Goal: Task Accomplishment & Management: Manage account settings

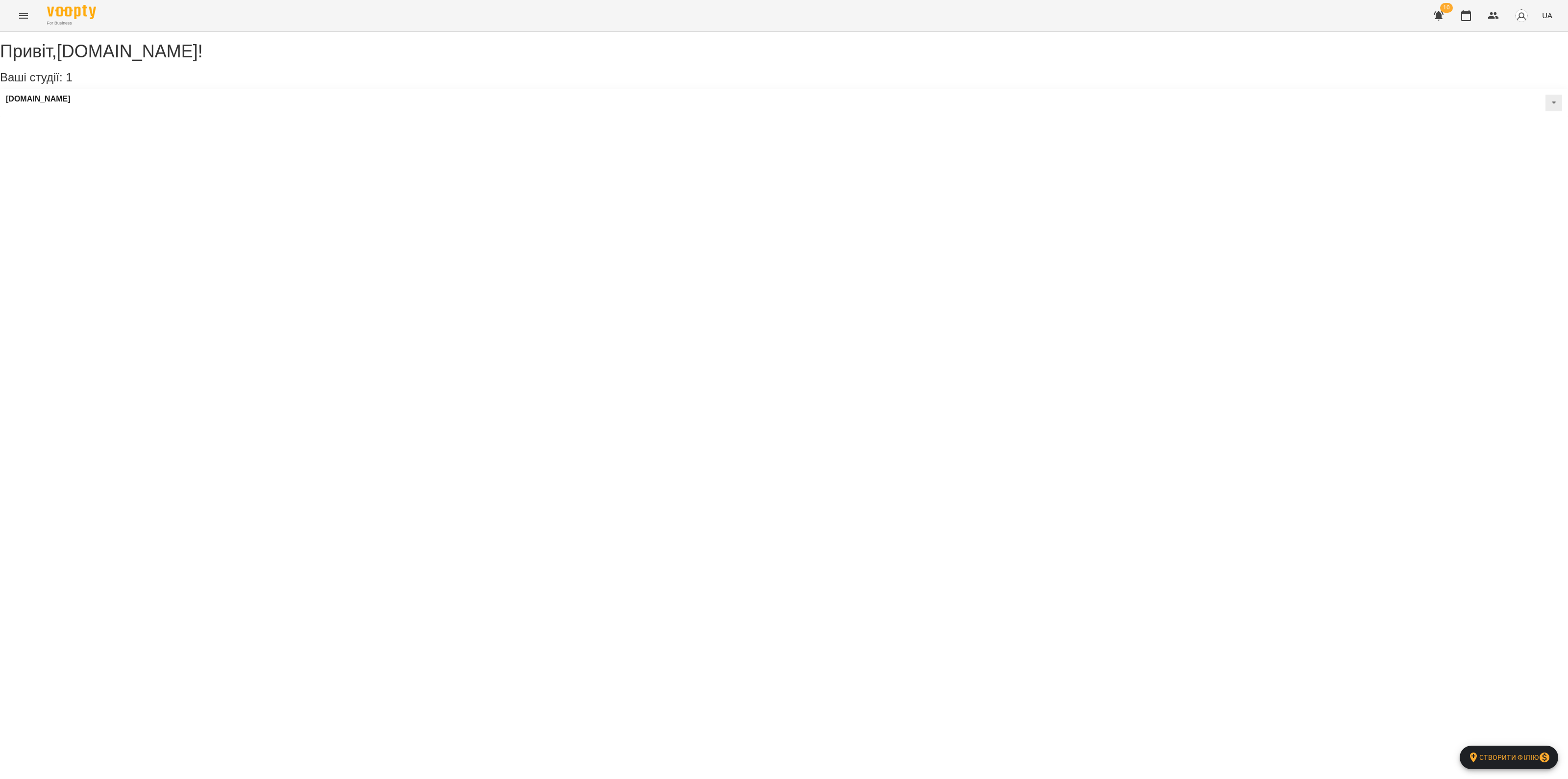
click at [23, 16] on icon "Menu" at bounding box center [23, 16] width 9 height 6
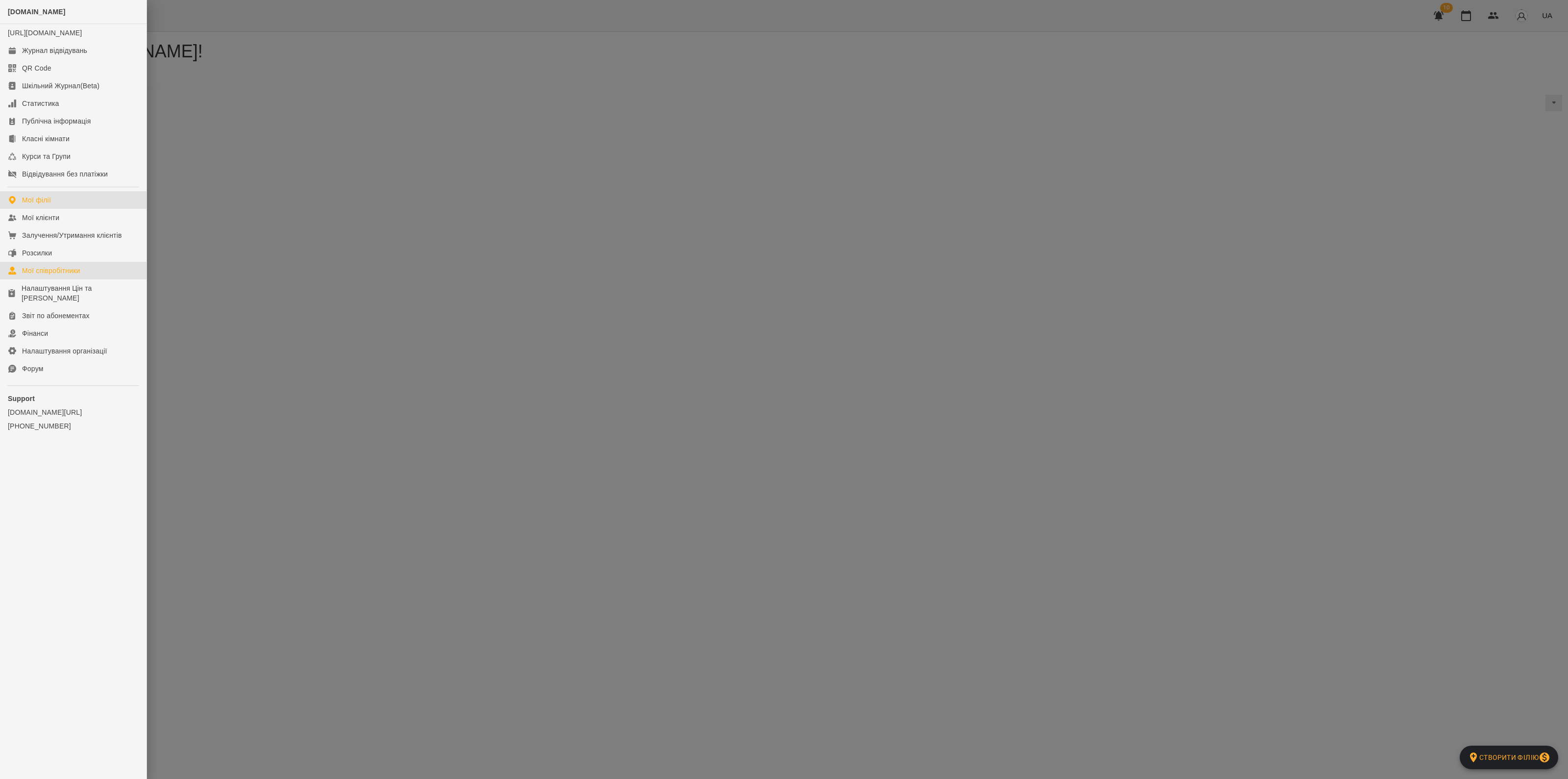
click at [53, 275] on div "Мої співробітники" at bounding box center [51, 271] width 58 height 10
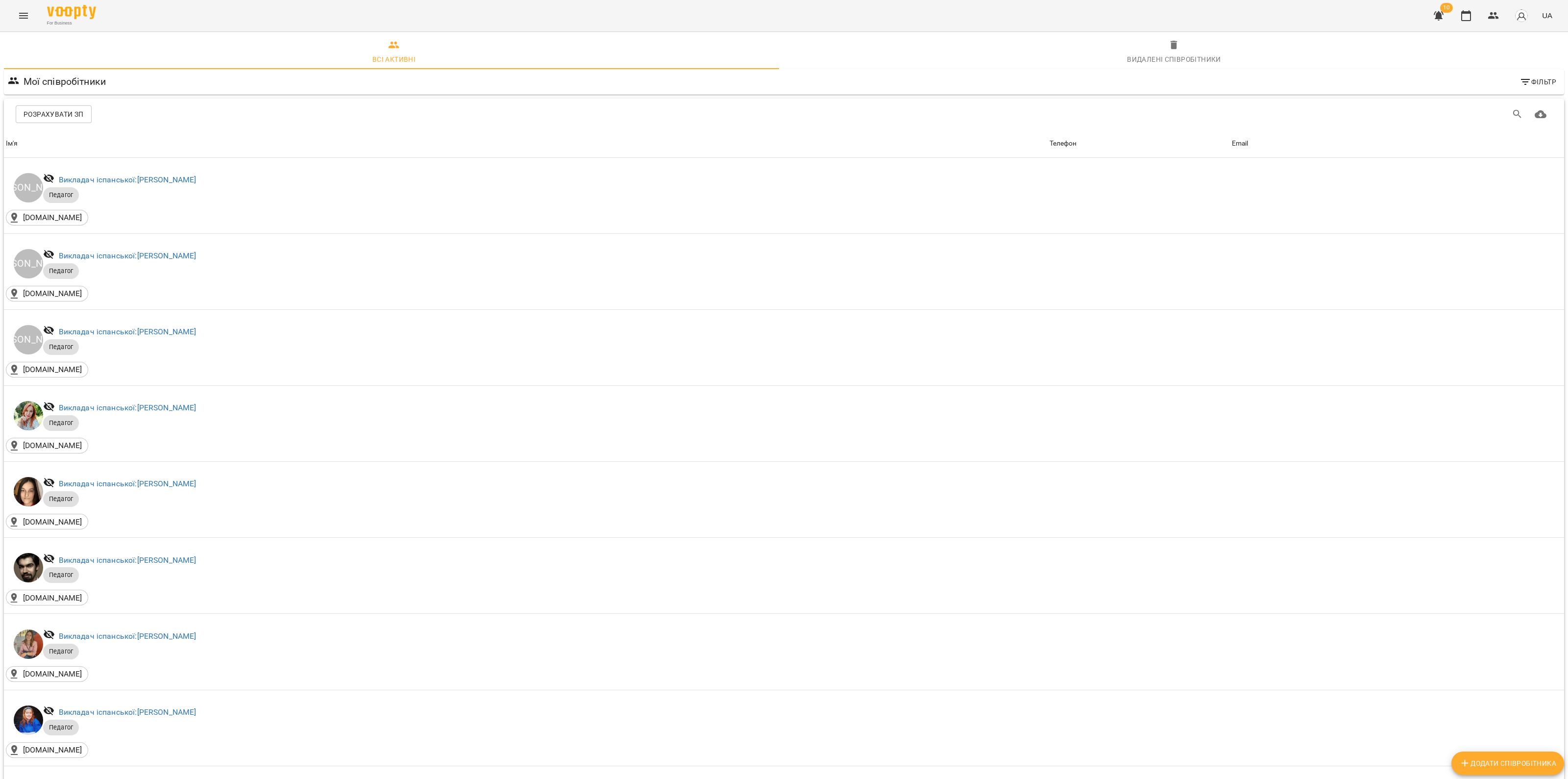
scroll to position [612, 0]
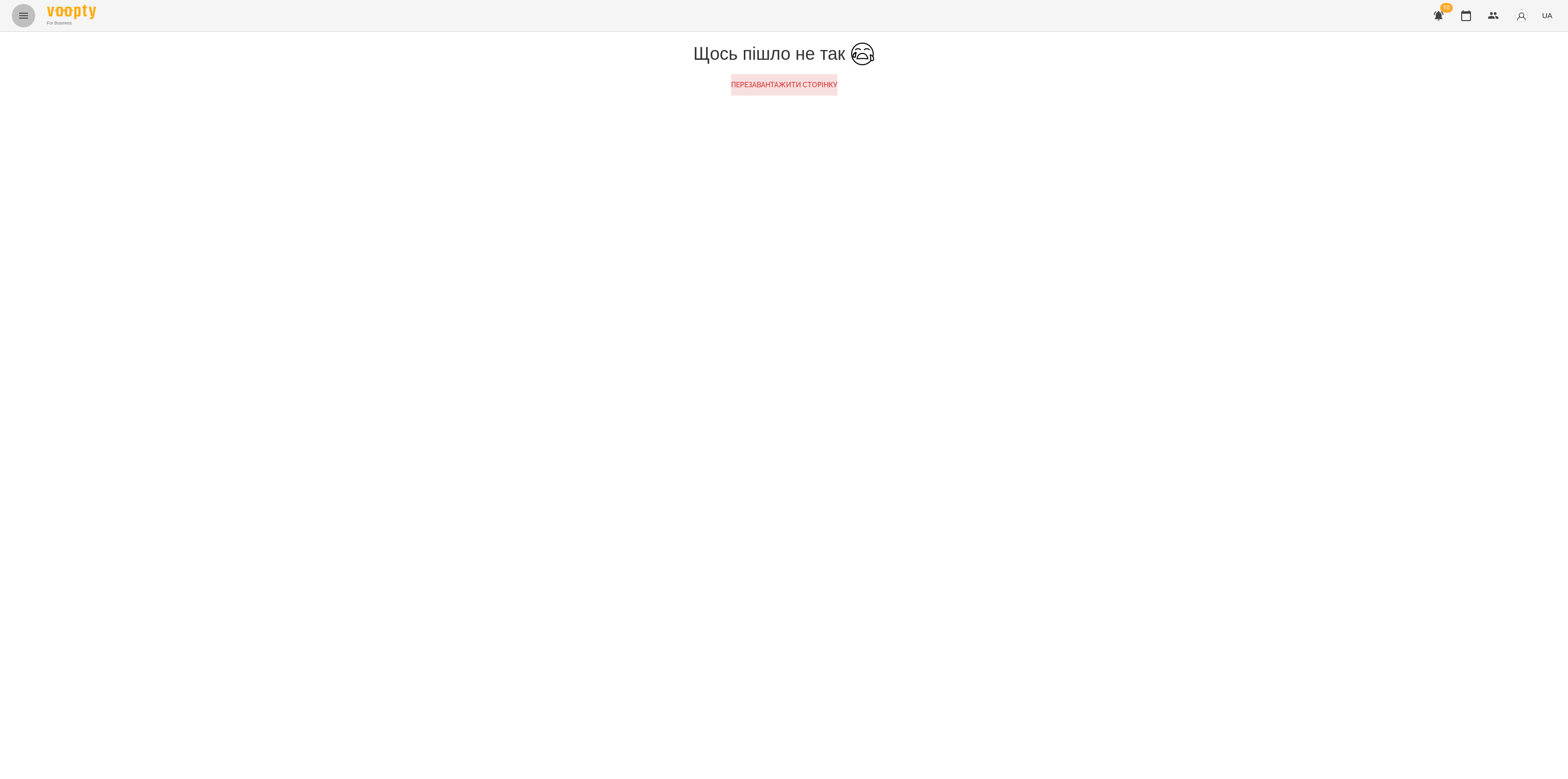
click at [20, 18] on icon "Menu" at bounding box center [23, 16] width 11 height 11
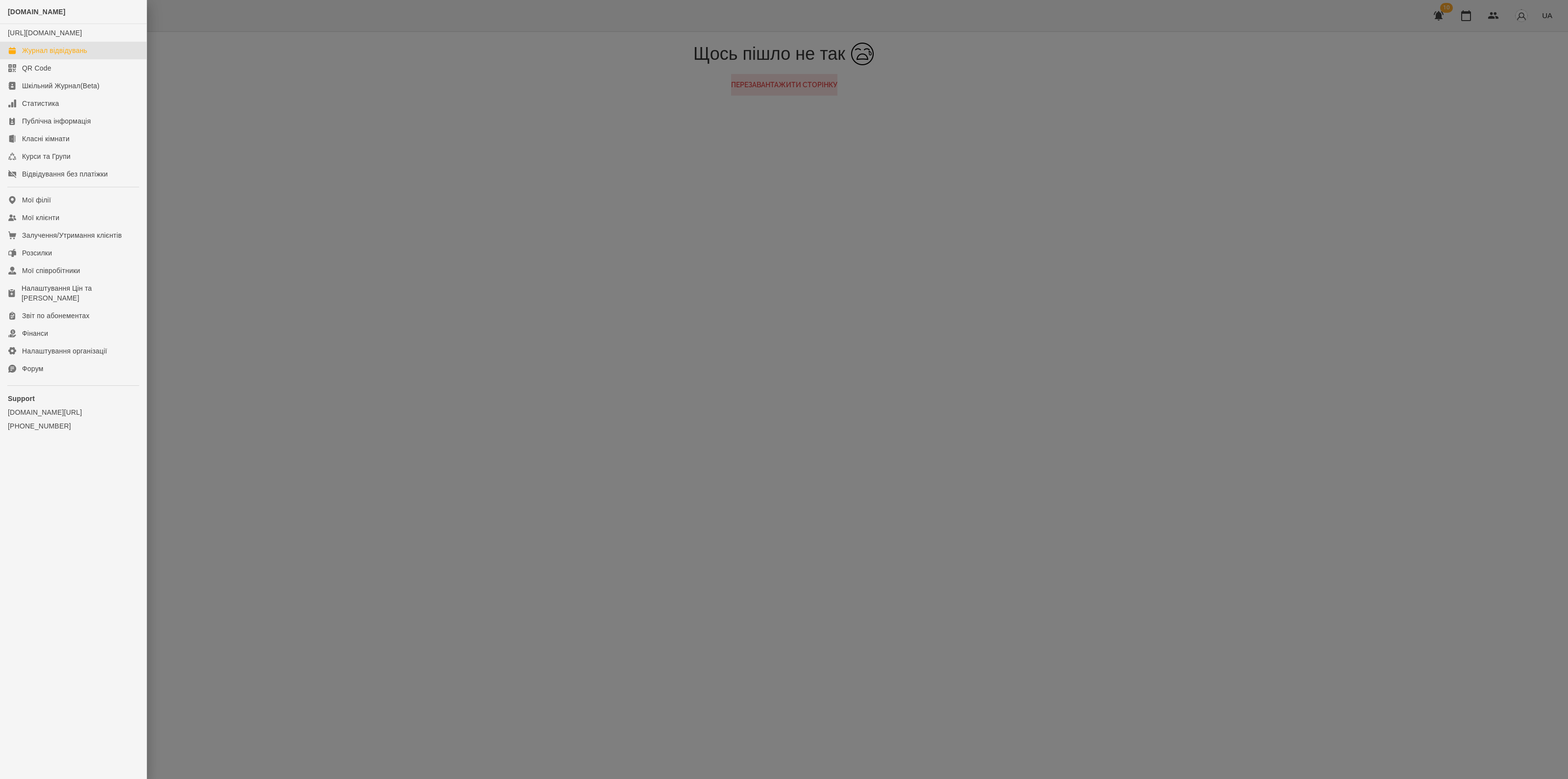
click at [60, 53] on link "Журнал відвідувань" at bounding box center [73, 50] width 146 height 17
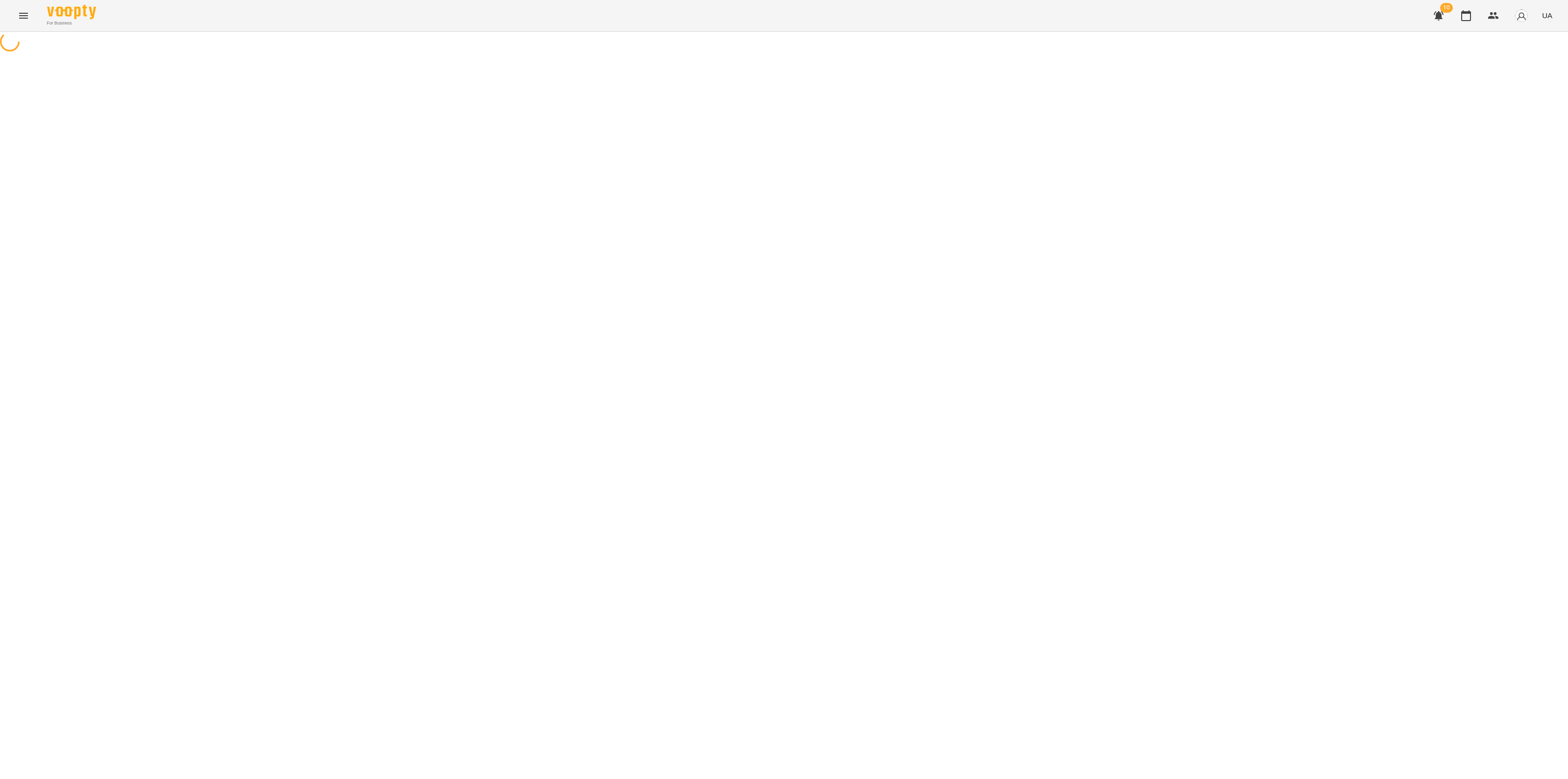
click at [28, 14] on icon "Menu" at bounding box center [23, 16] width 11 height 11
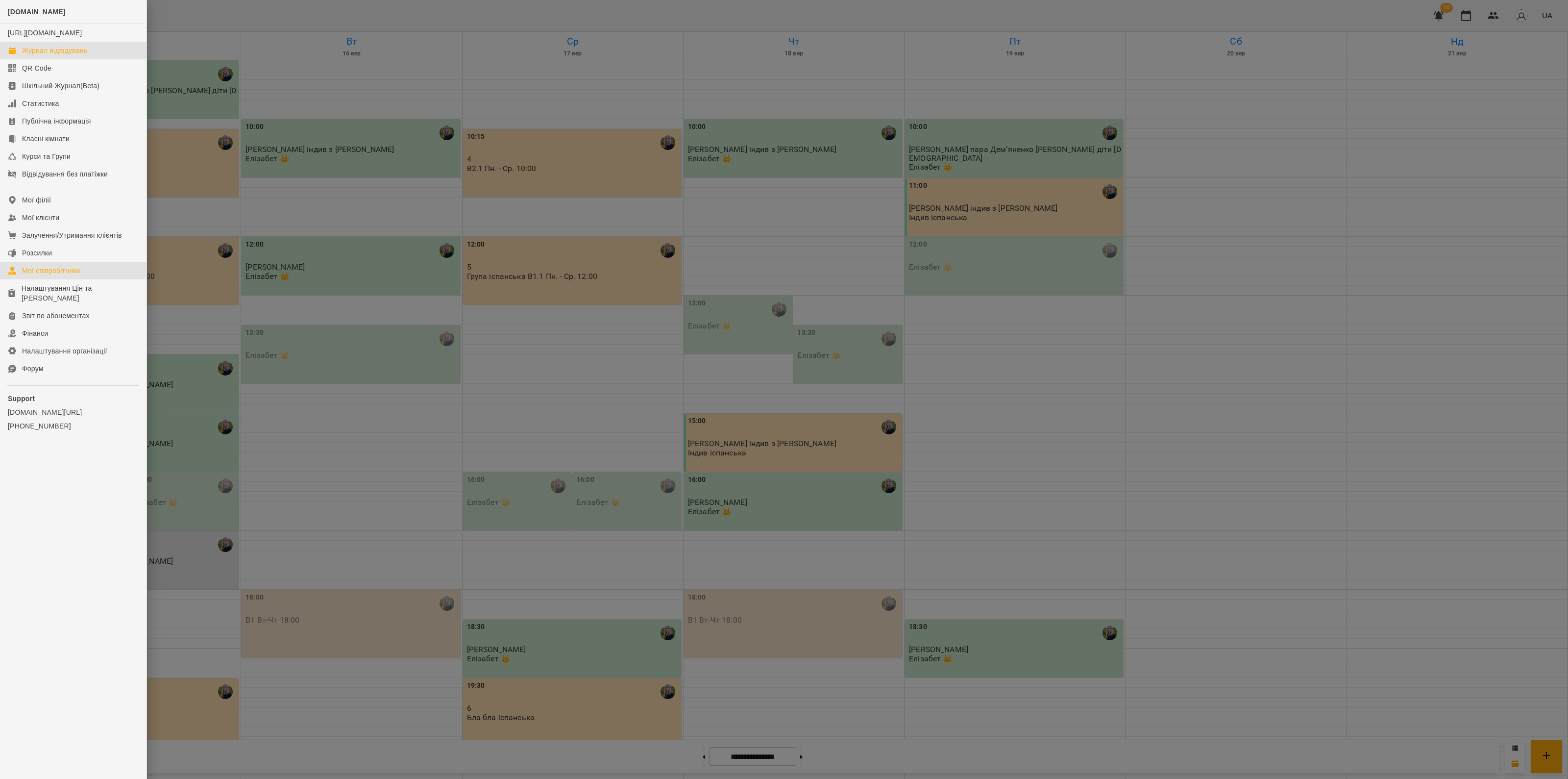
click at [70, 275] on div "Мої співробітники" at bounding box center [51, 271] width 58 height 10
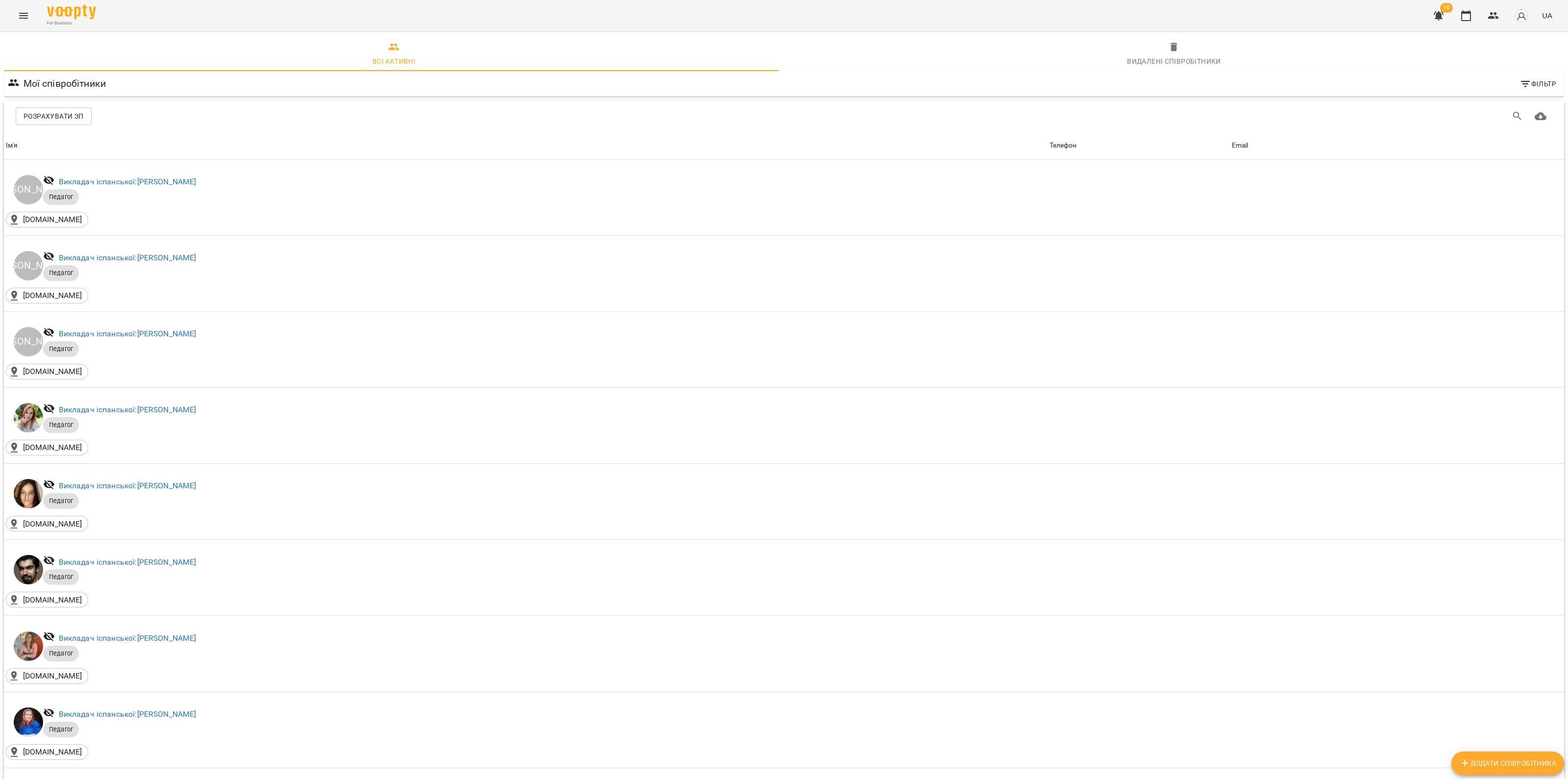
click at [75, 120] on span "Розрахувати ЗП" at bounding box center [53, 116] width 60 height 11
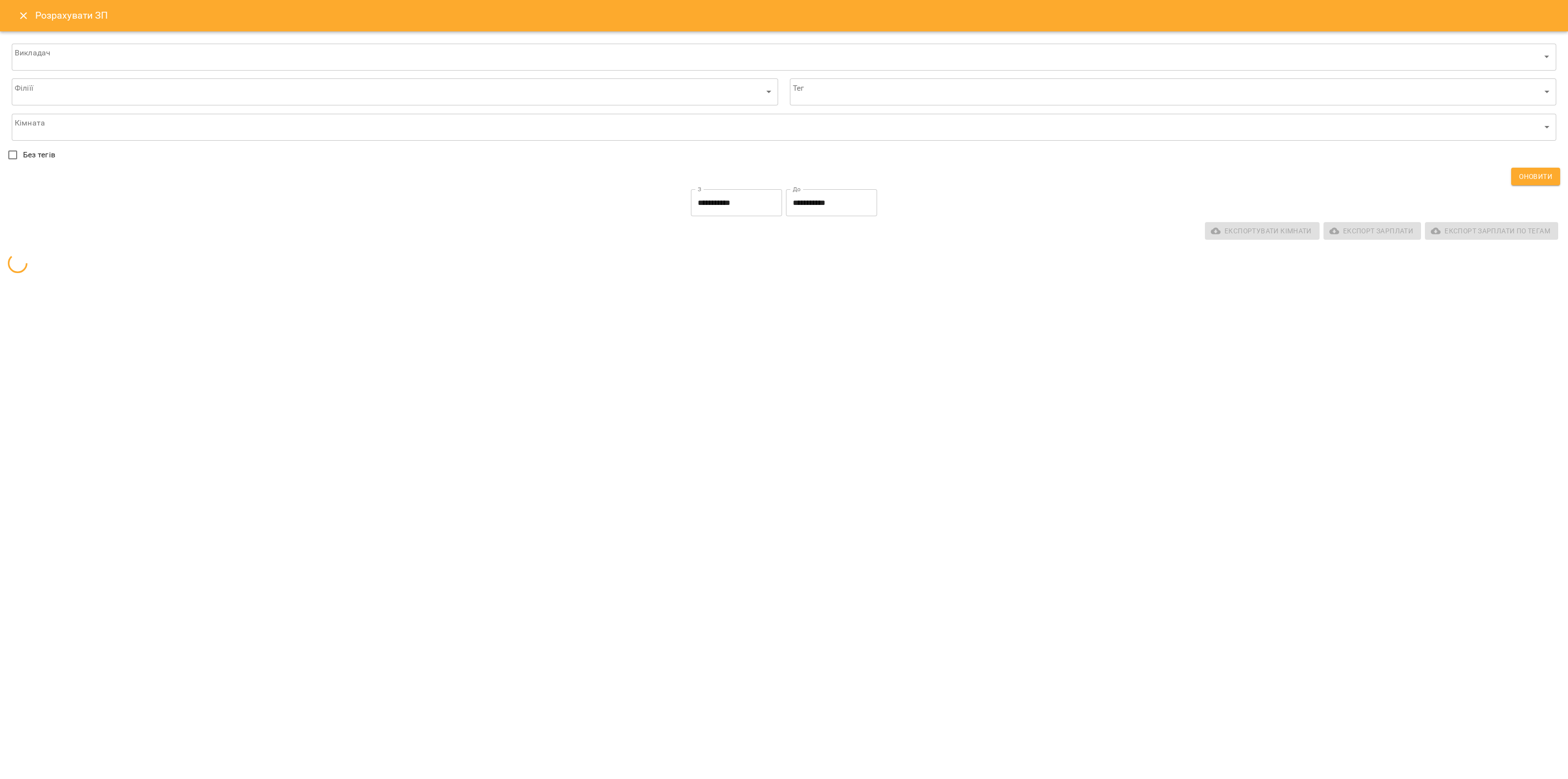
click at [843, 197] on input "**********" at bounding box center [831, 202] width 91 height 27
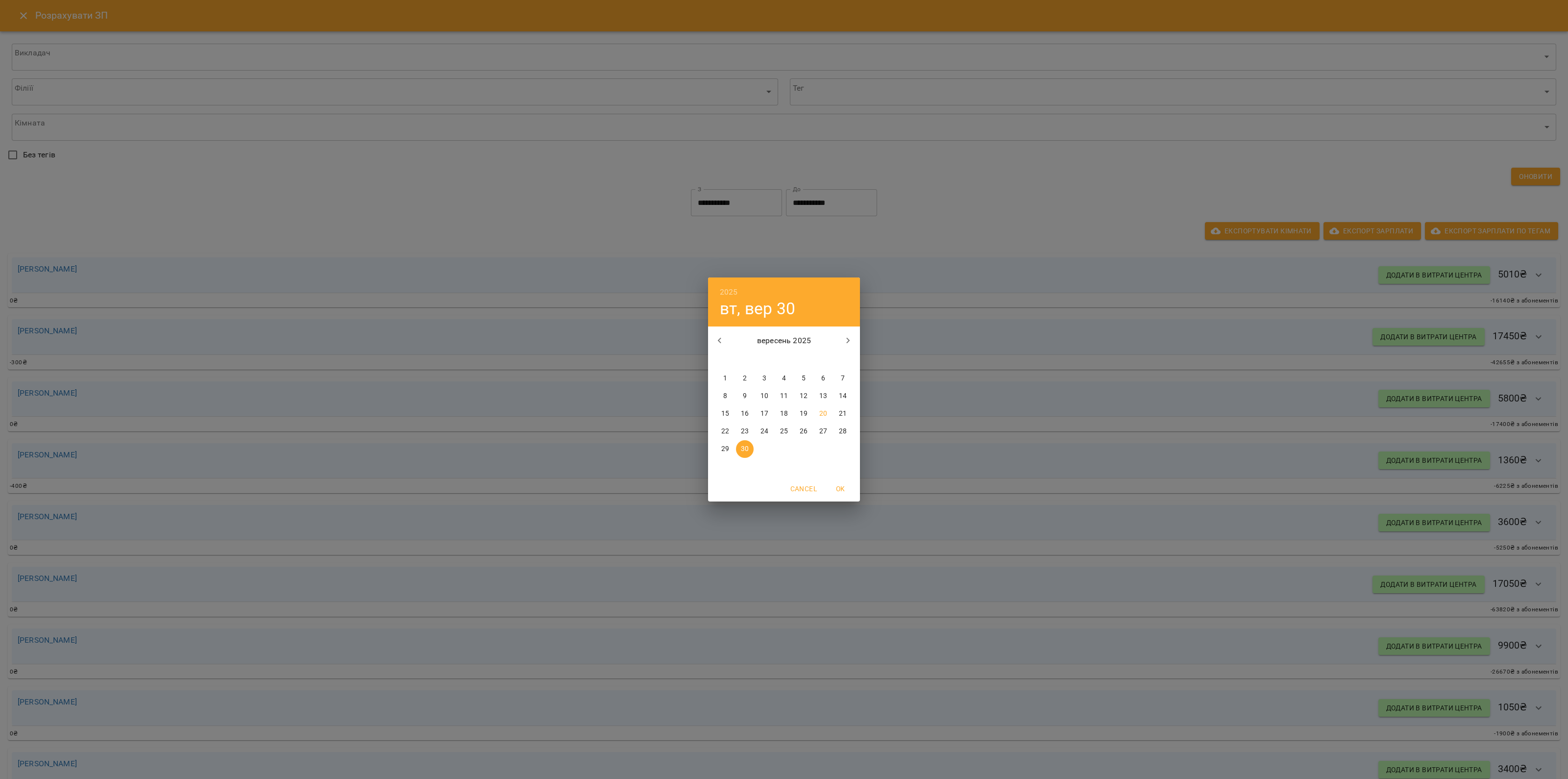
click at [825, 411] on p "20" at bounding box center [823, 414] width 8 height 10
type input "**********"
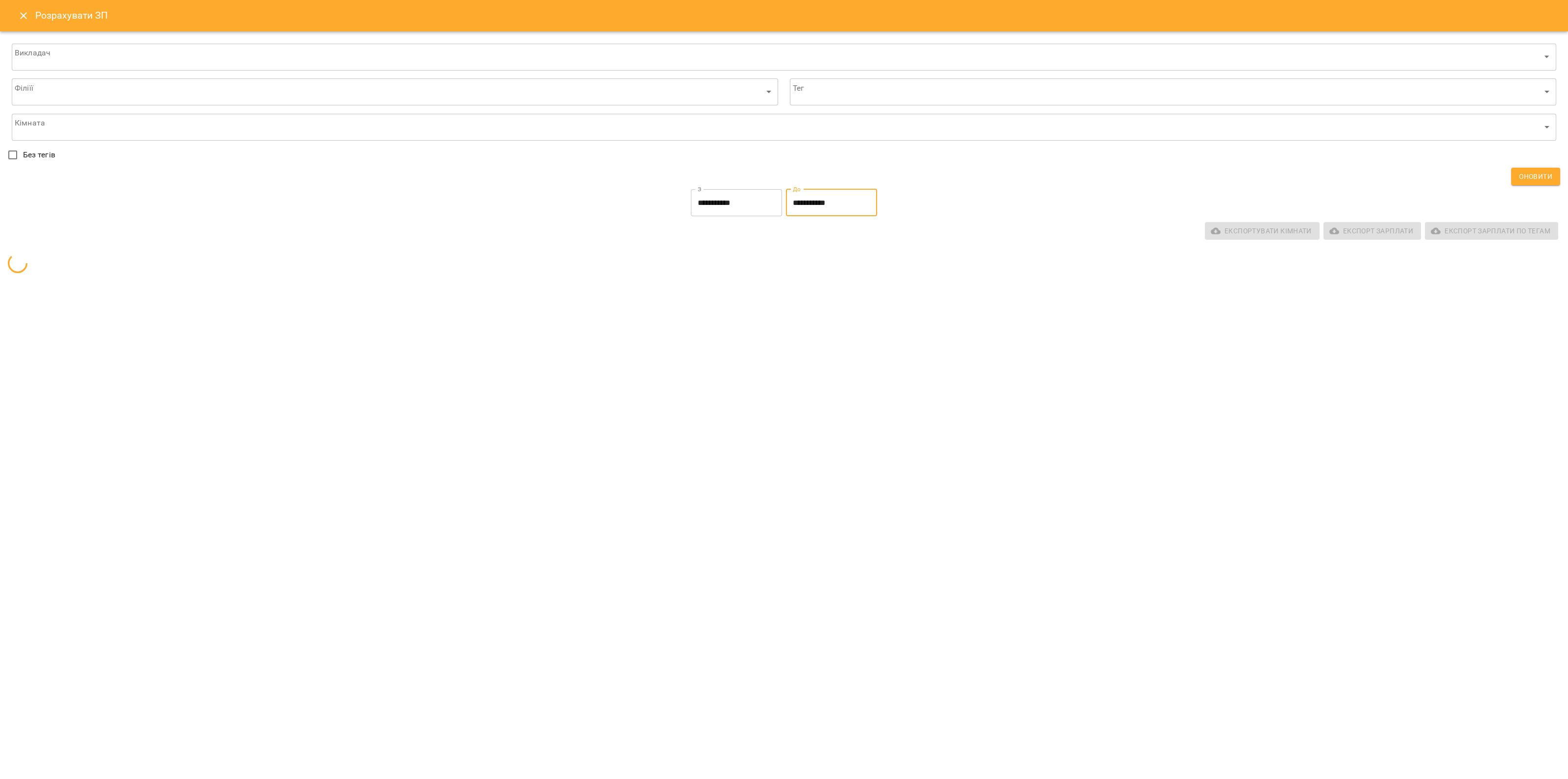
click at [734, 204] on input "**********" at bounding box center [736, 202] width 91 height 27
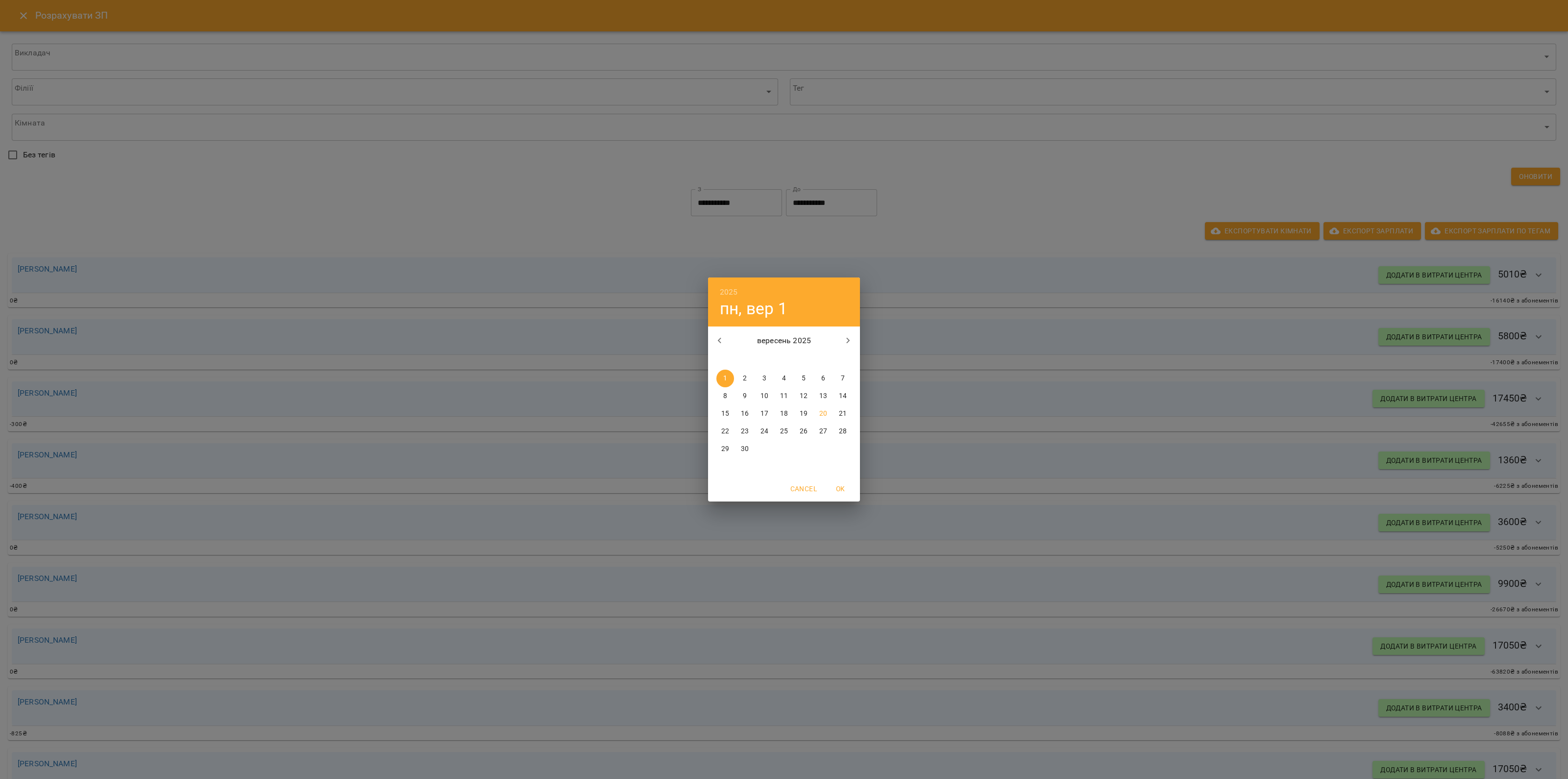
click at [727, 398] on p "8" at bounding box center [725, 396] width 4 height 10
type input "**********"
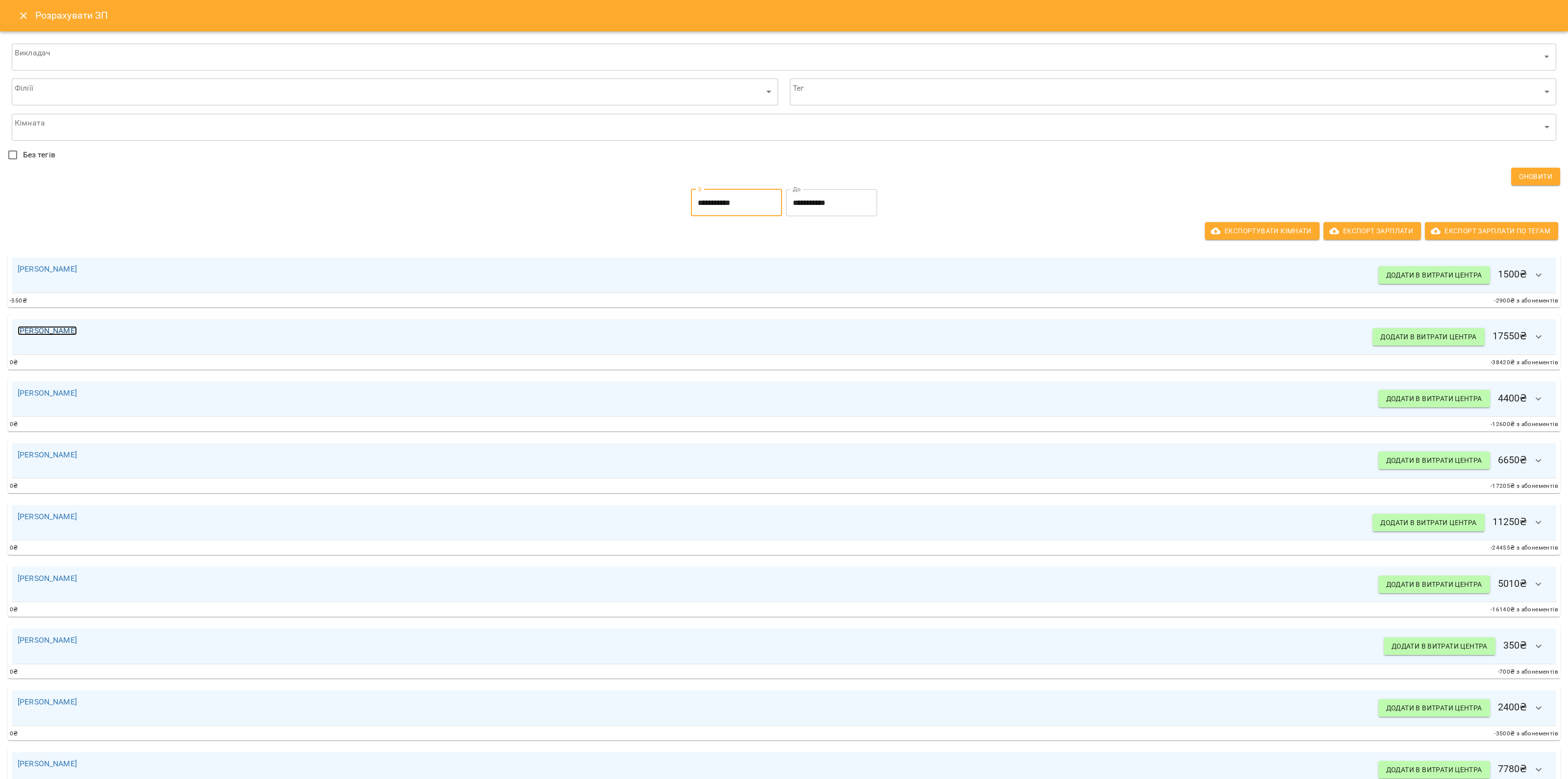
click at [30, 334] on link "[PERSON_NAME]" at bounding box center [47, 330] width 59 height 9
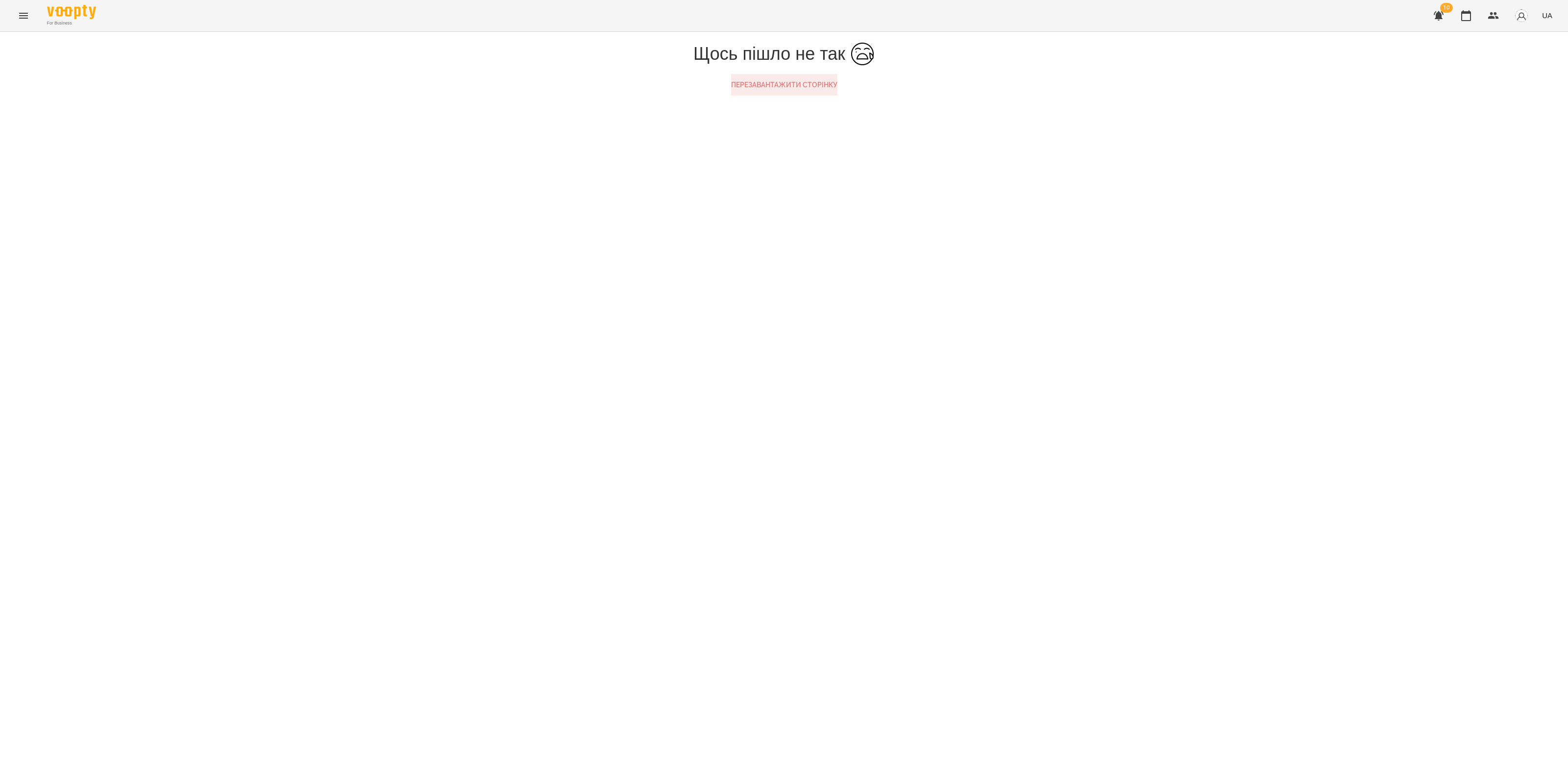
click at [768, 95] on button "Перезавантажити сторінку" at bounding box center [785, 85] width 107 height 21
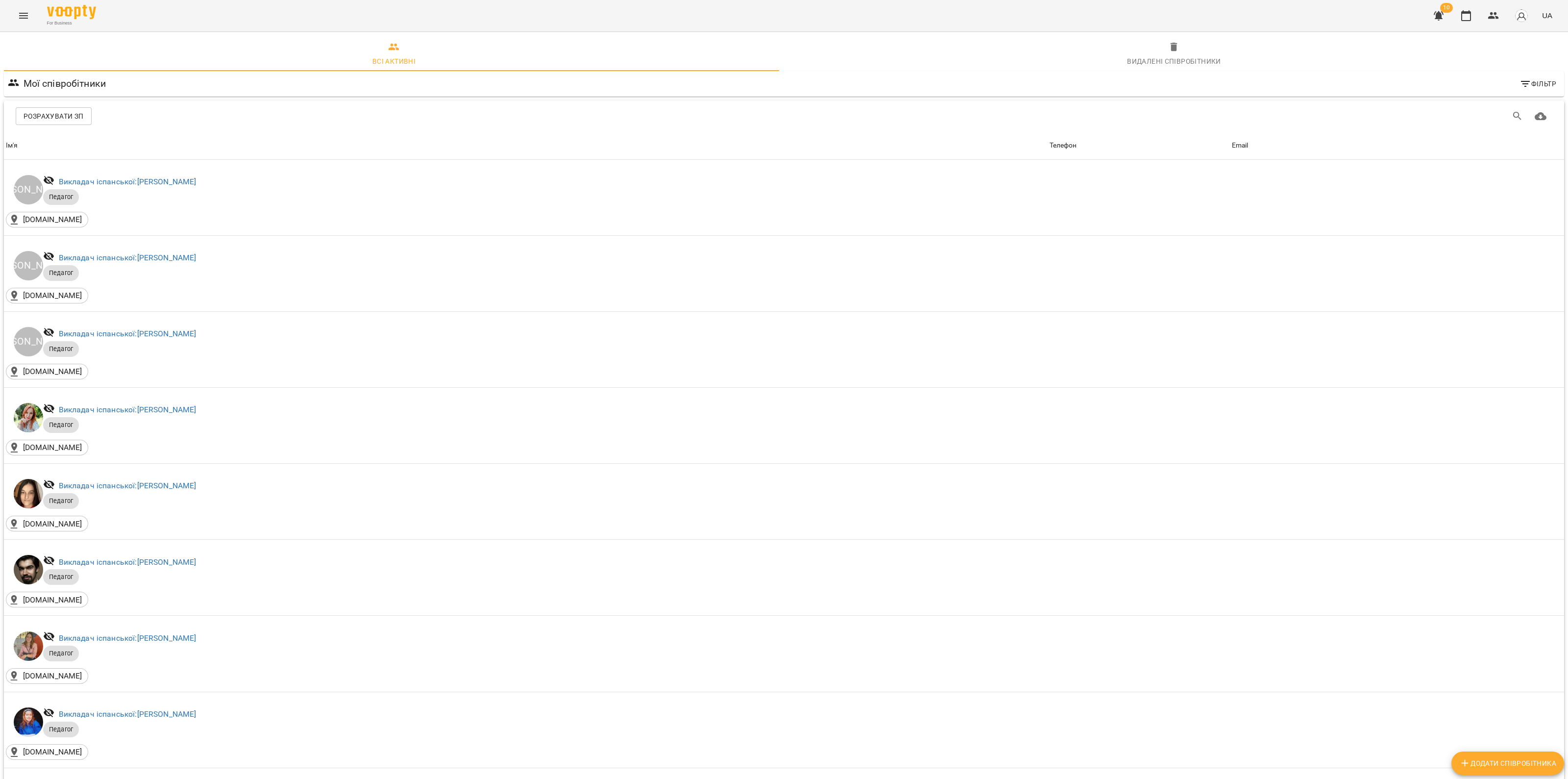
click at [1107, 52] on span "Видалені cпівробітники" at bounding box center [1174, 54] width 768 height 26
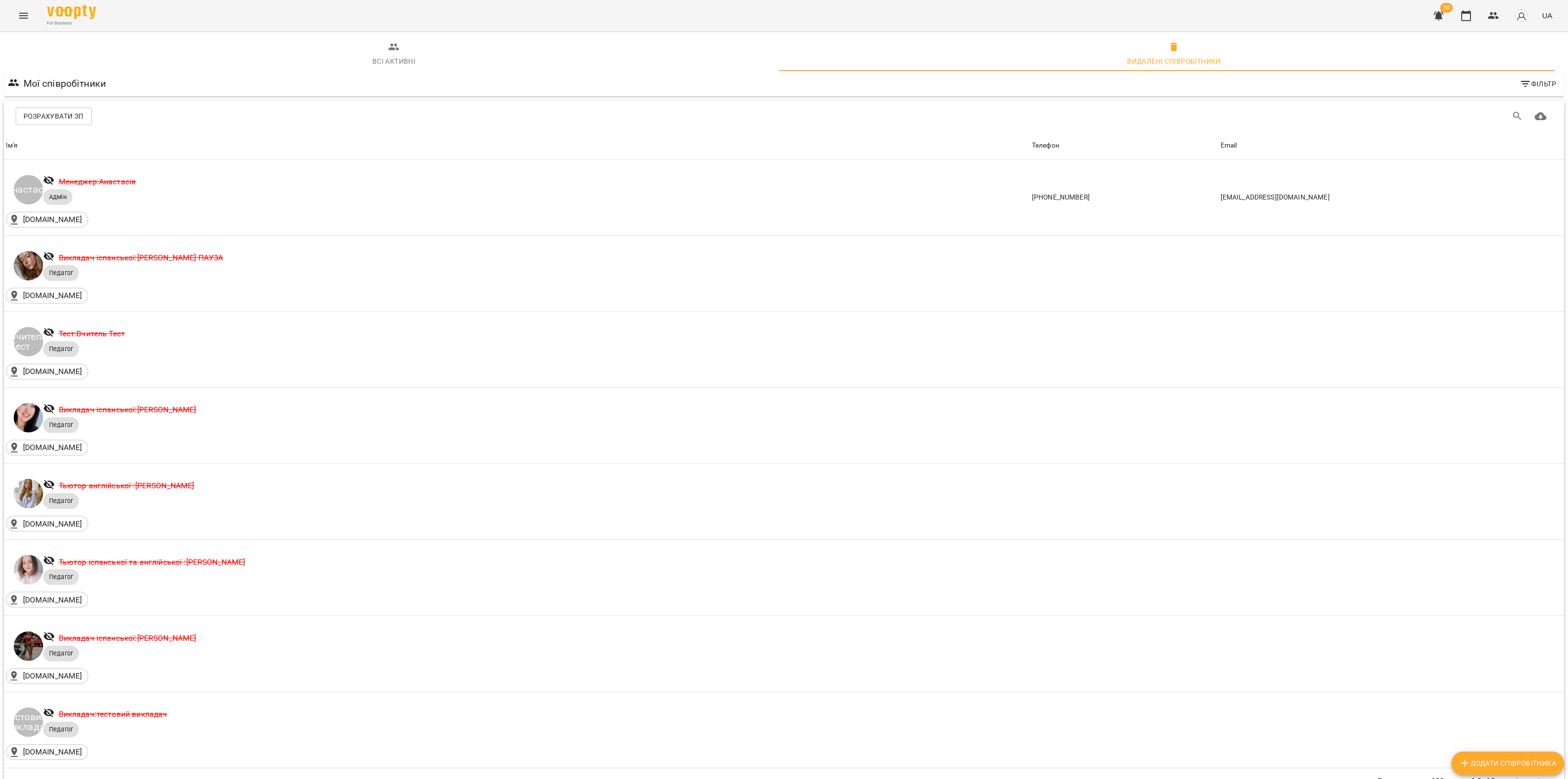
click at [507, 55] on span "Всі активні" at bounding box center [394, 54] width 768 height 26
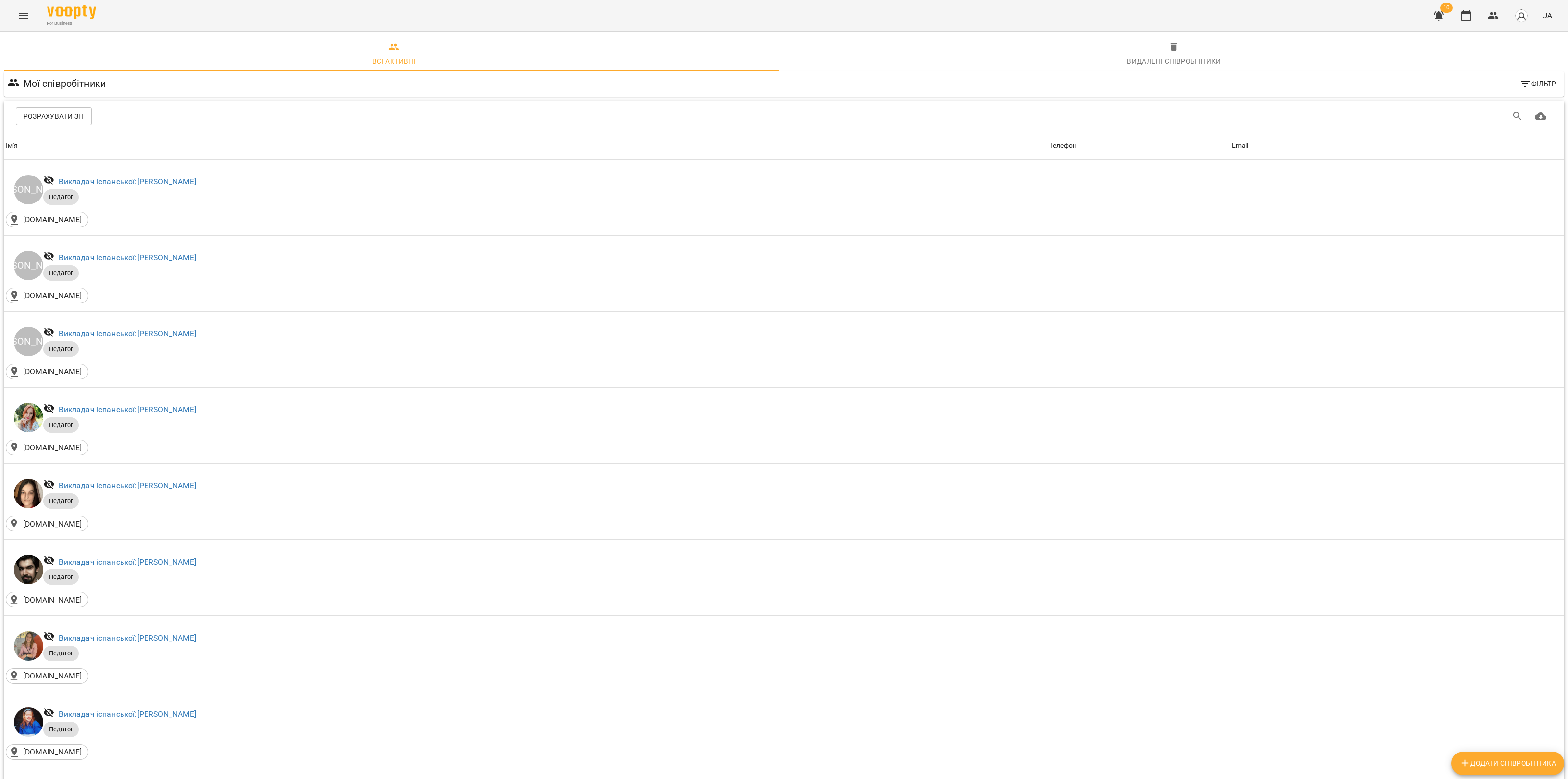
click at [65, 116] on span "Розрахувати ЗП" at bounding box center [53, 116] width 60 height 11
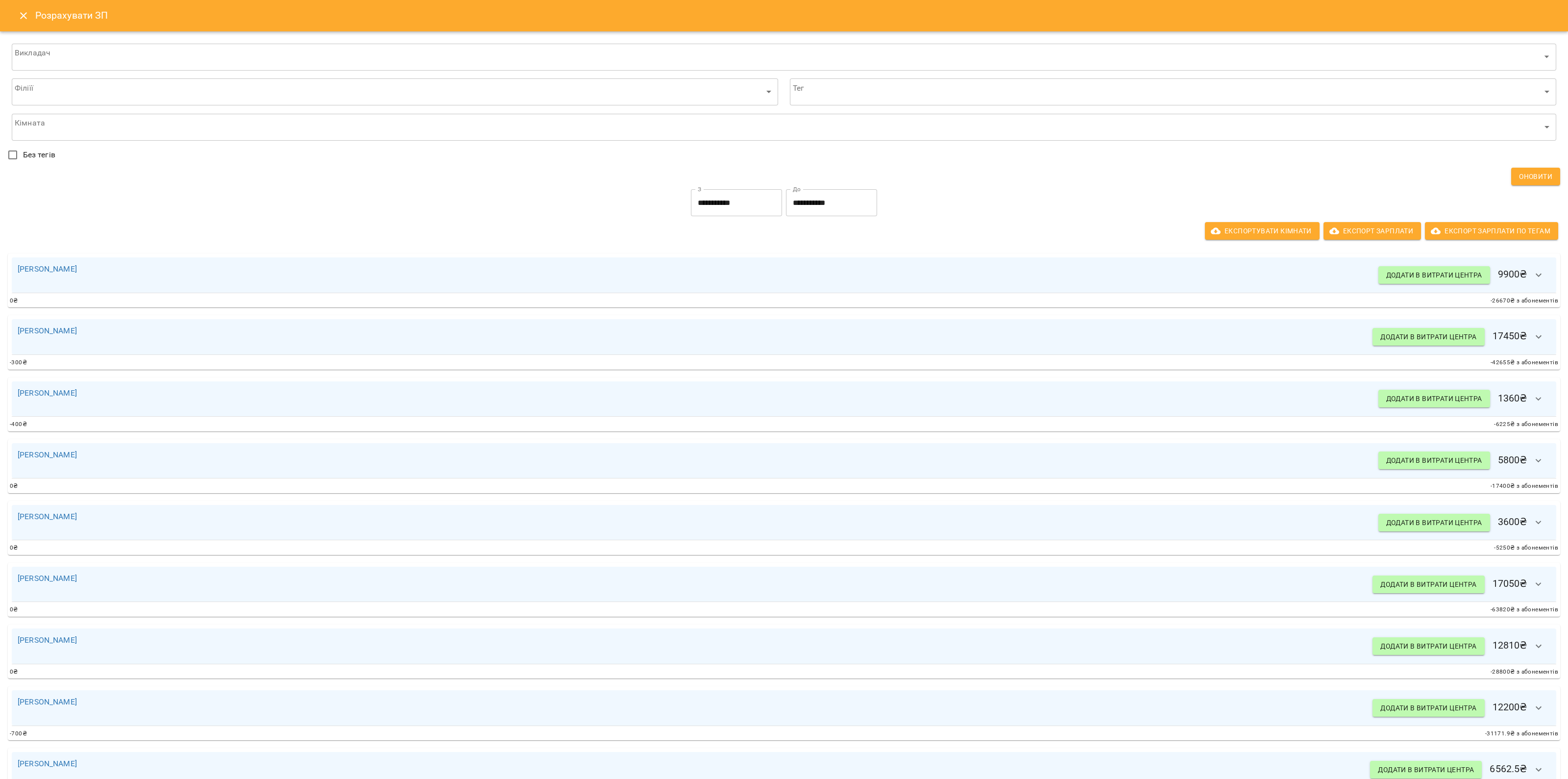
click at [836, 203] on input "**********" at bounding box center [831, 202] width 91 height 27
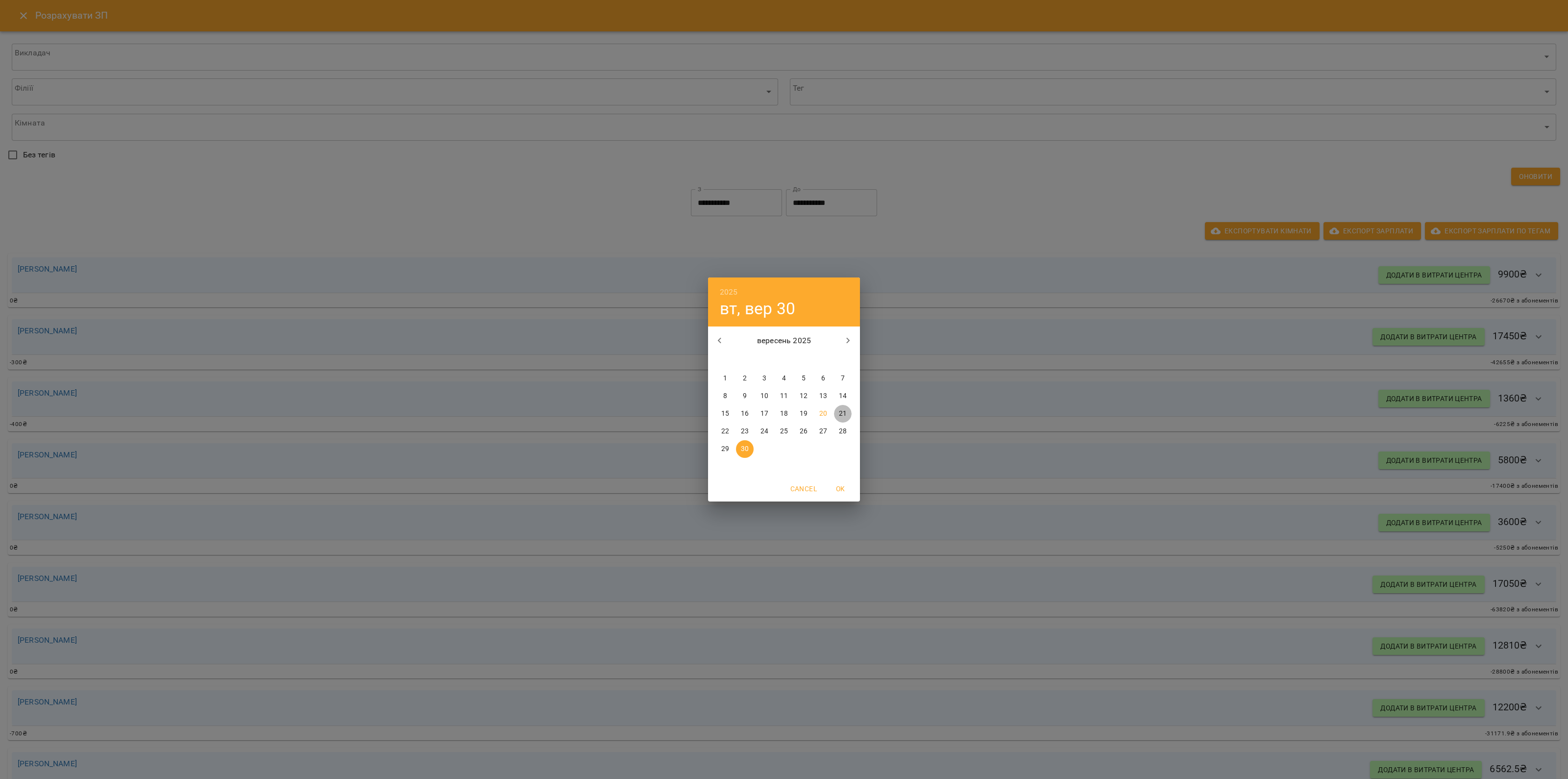
click at [844, 415] on p "21" at bounding box center [843, 414] width 8 height 10
type input "**********"
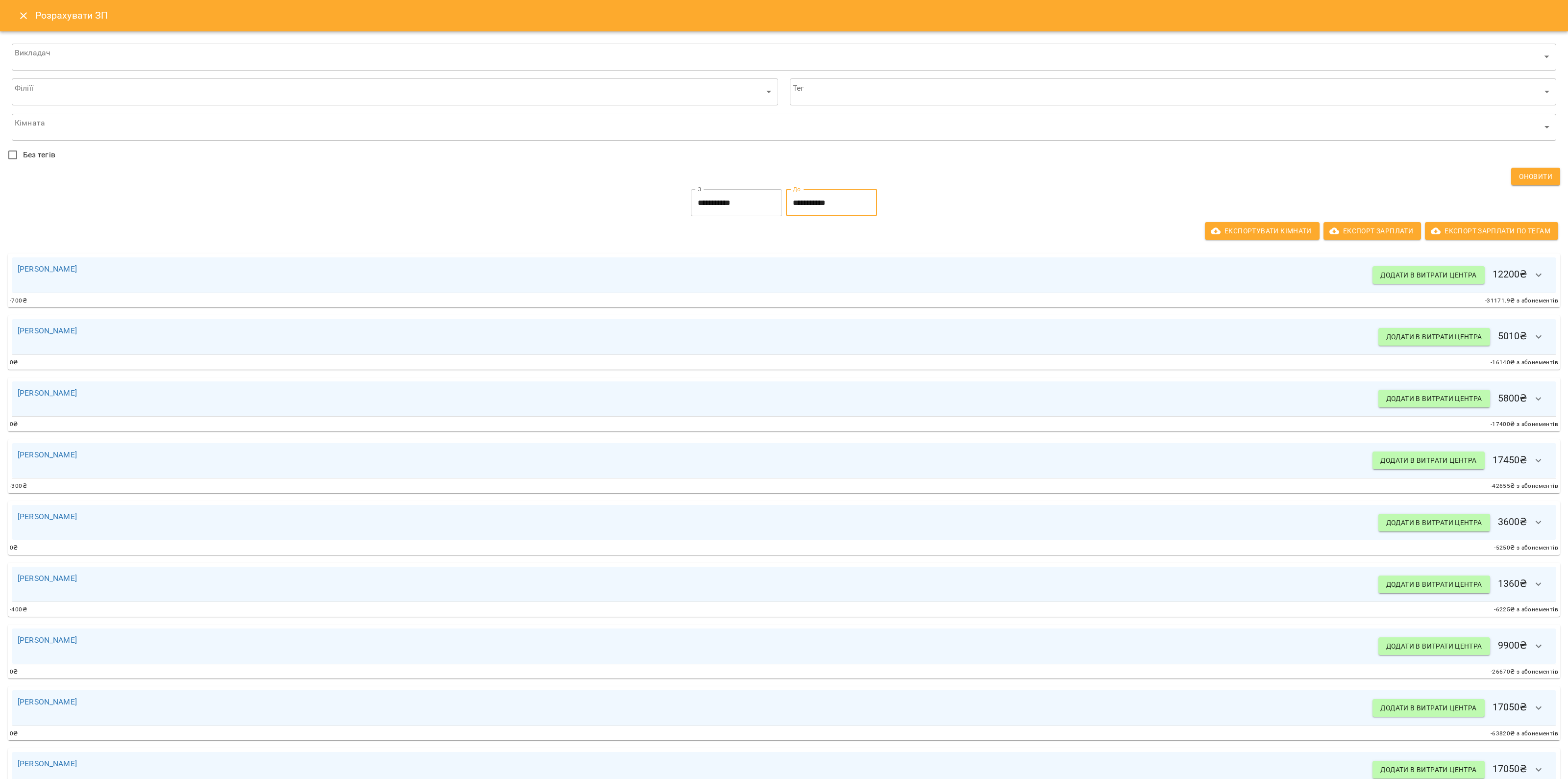
click at [739, 216] on input "**********" at bounding box center [736, 202] width 91 height 27
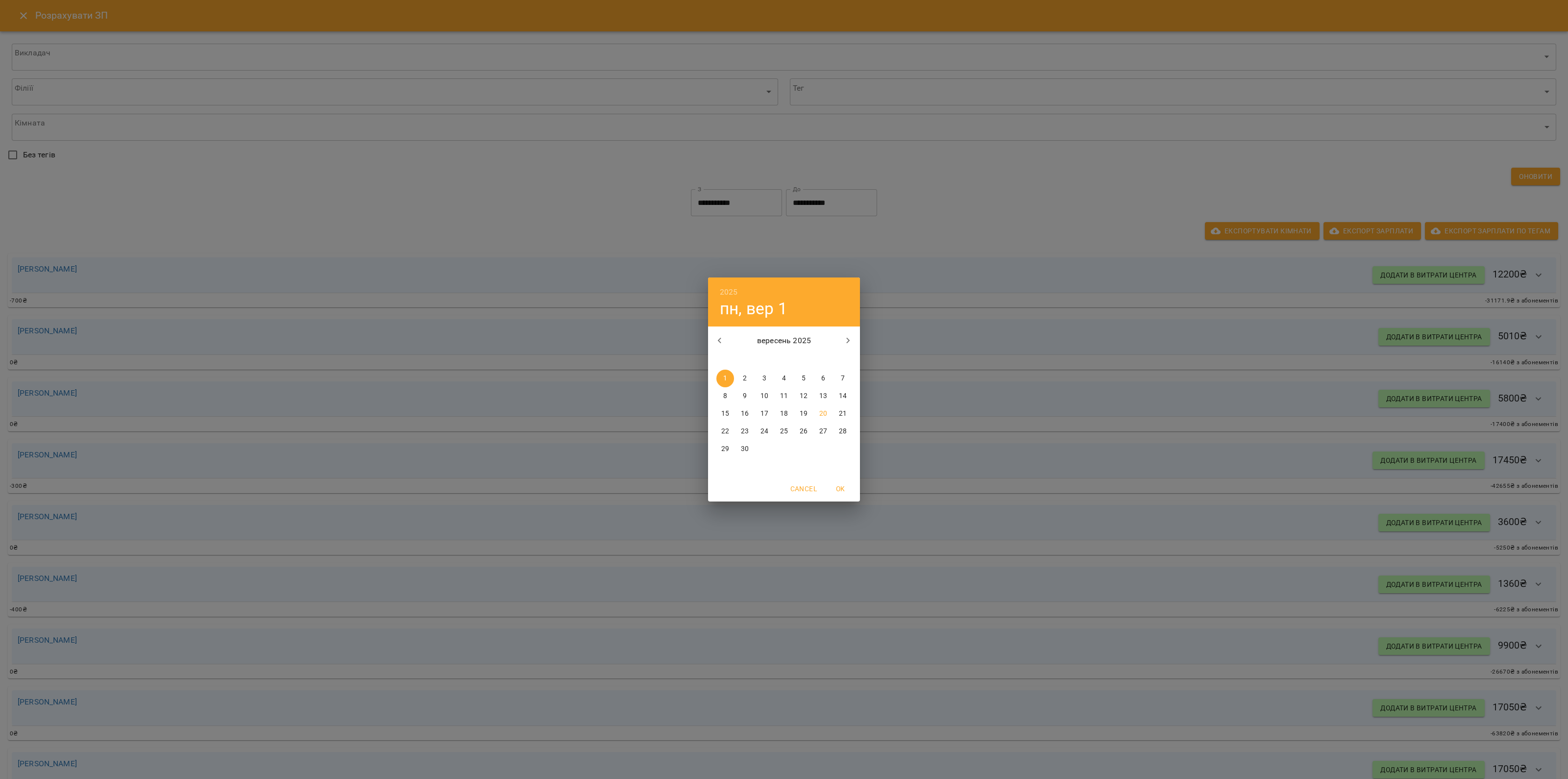
click at [722, 401] on span "8" at bounding box center [725, 396] width 17 height 10
type input "**********"
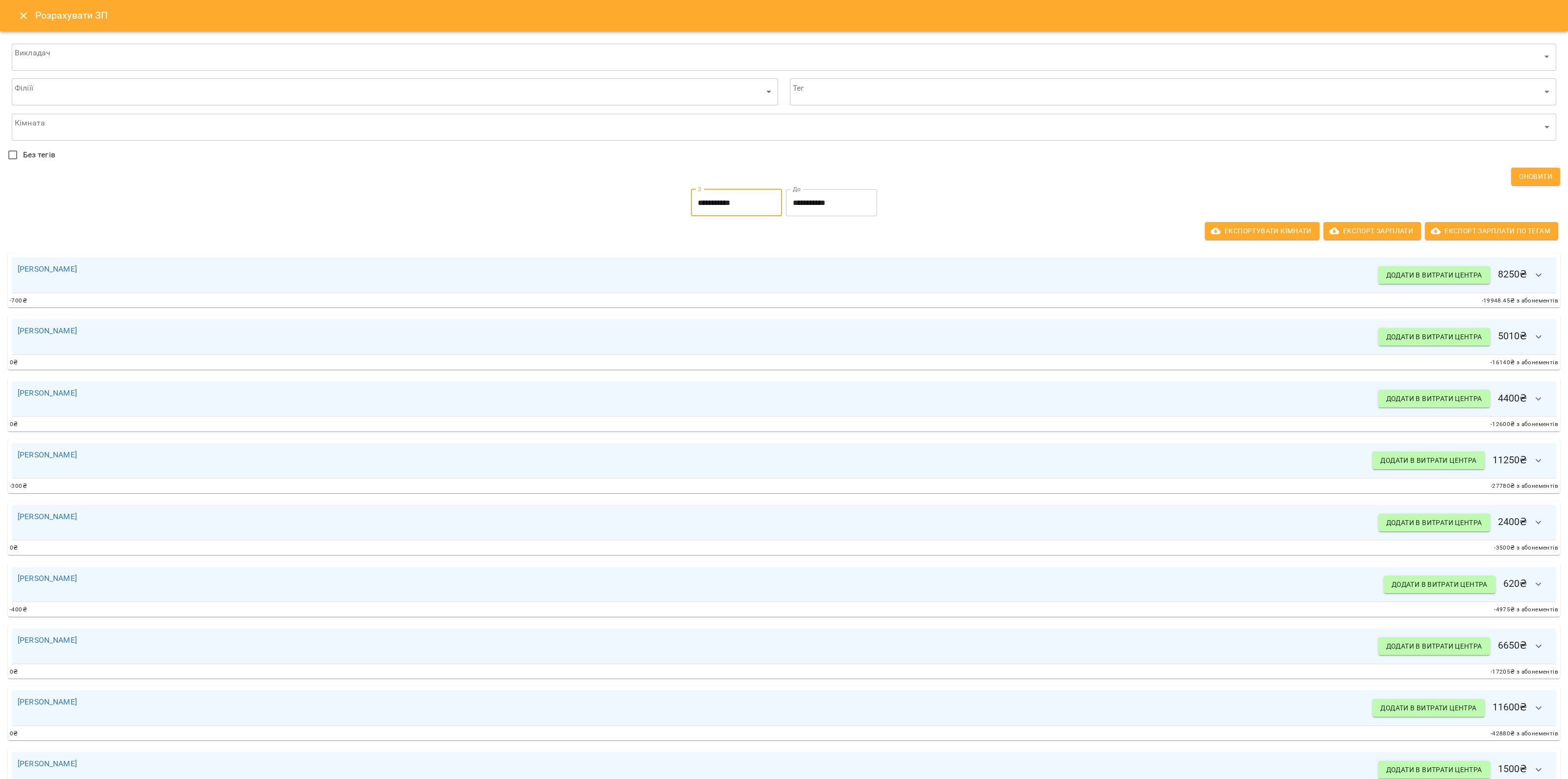
scroll to position [384, 0]
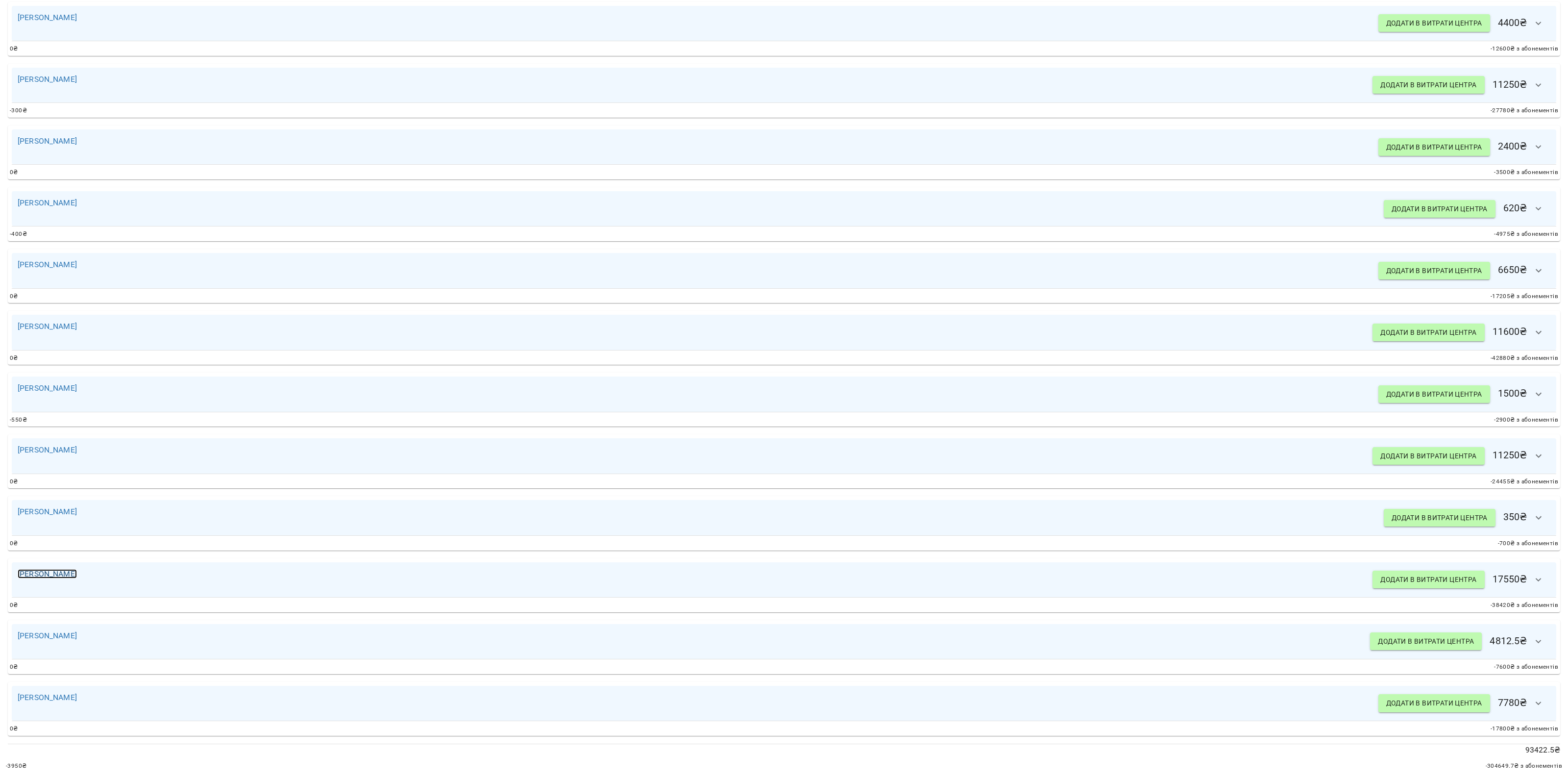
click at [32, 569] on link "[PERSON_NAME]" at bounding box center [47, 573] width 59 height 9
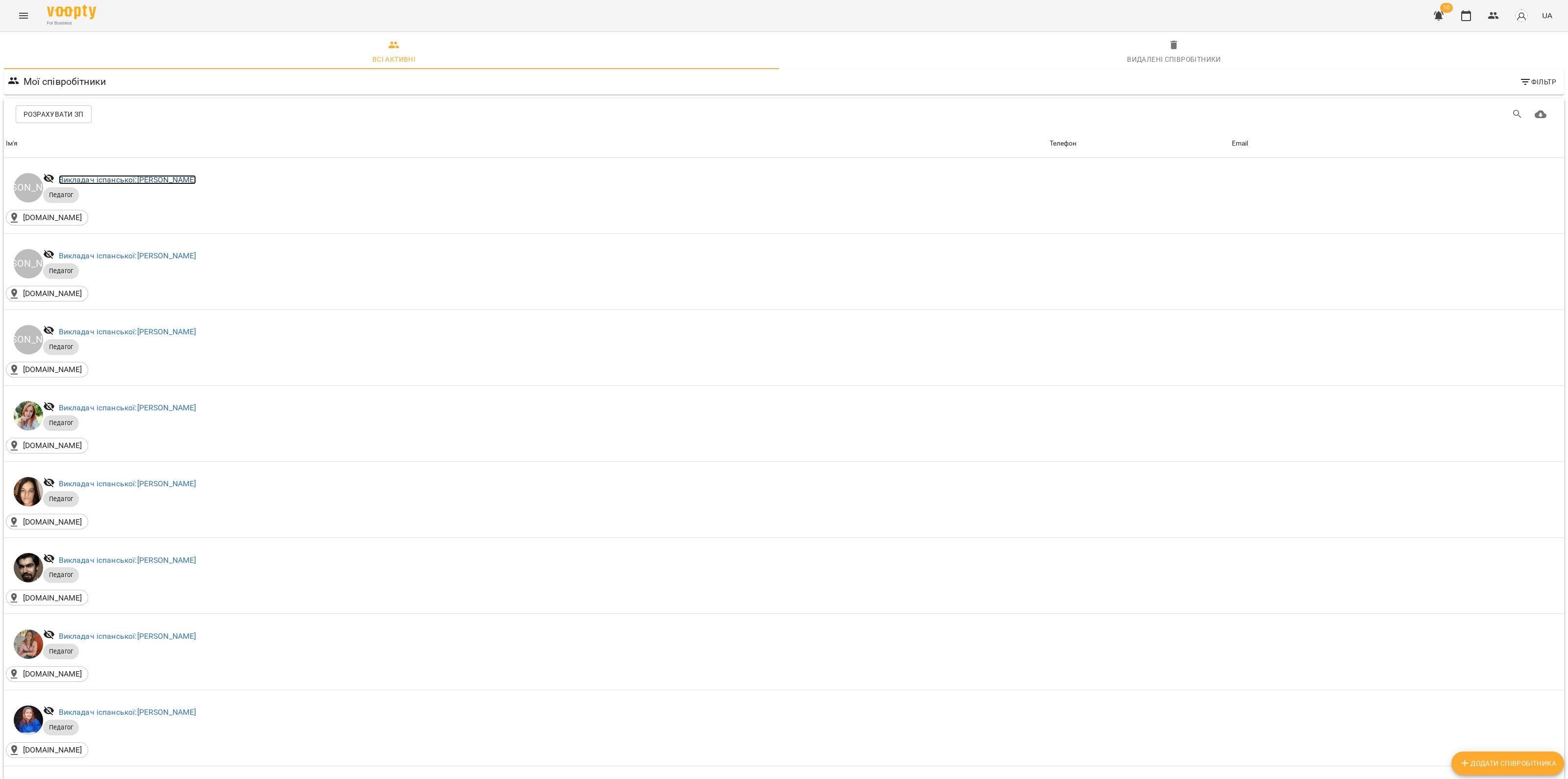
scroll to position [552, 0]
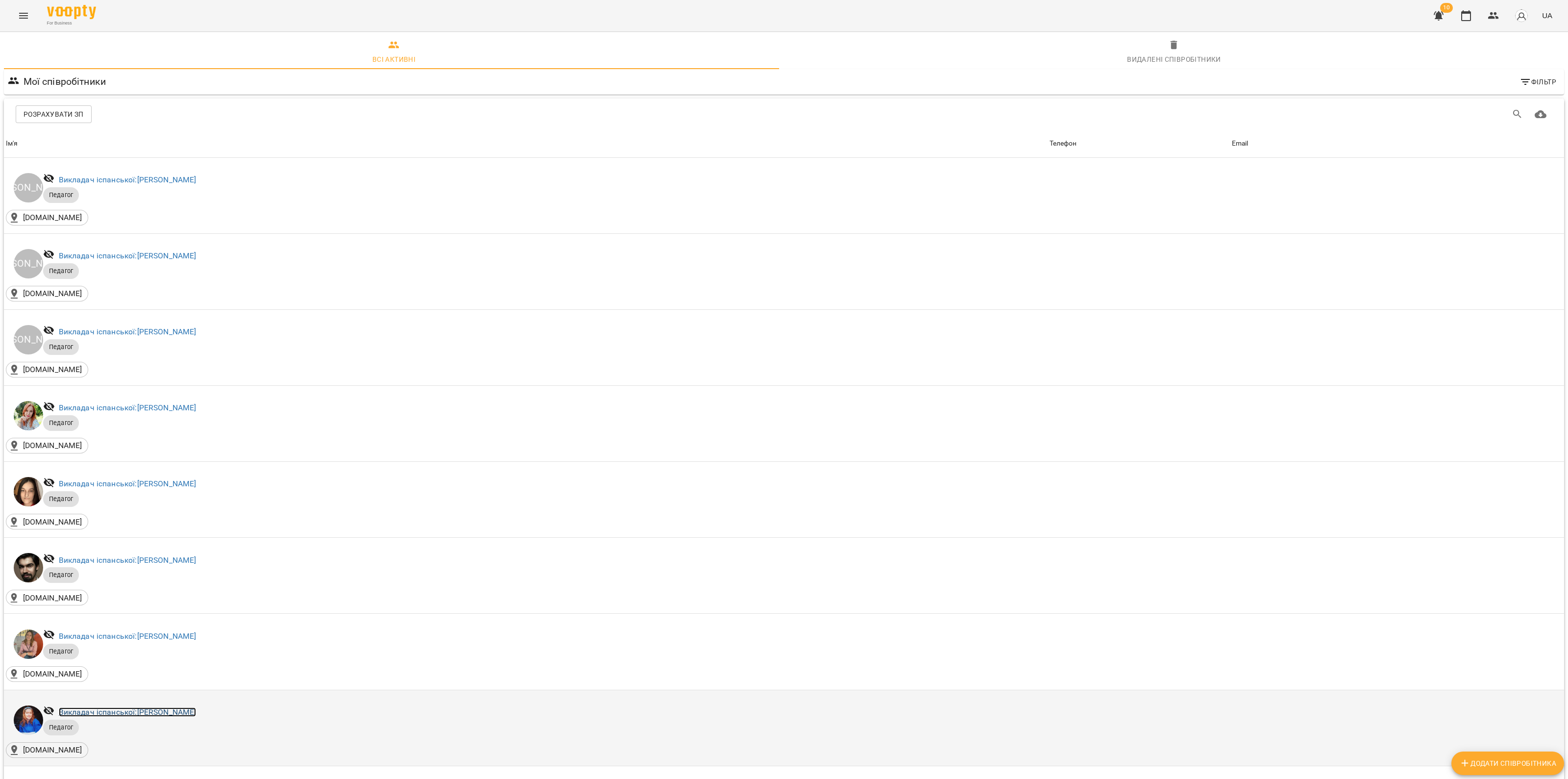
click at [93, 707] on link "Викладач іспанської: Деркач Дарина" at bounding box center [128, 711] width 138 height 9
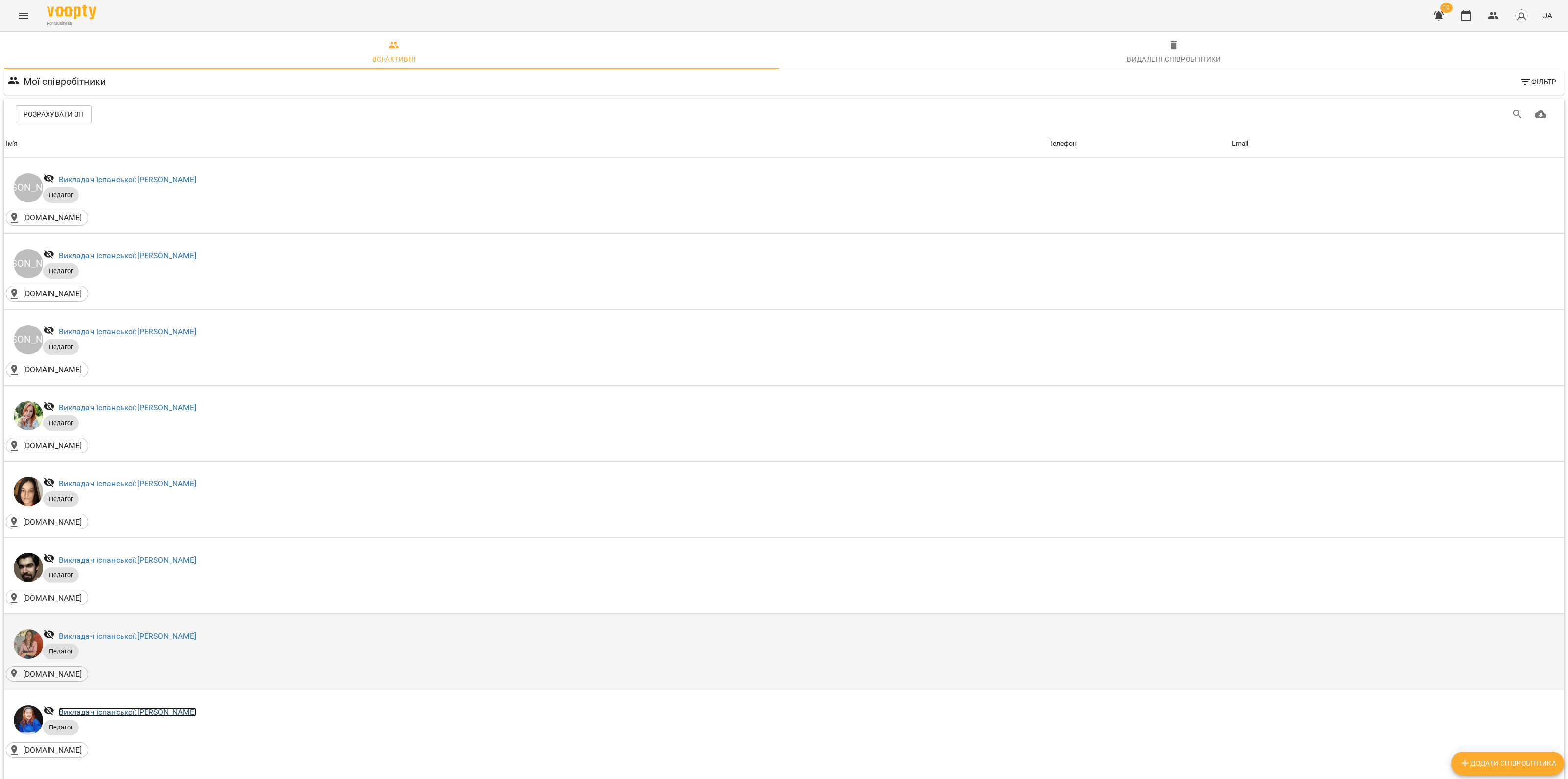
scroll to position [61, 0]
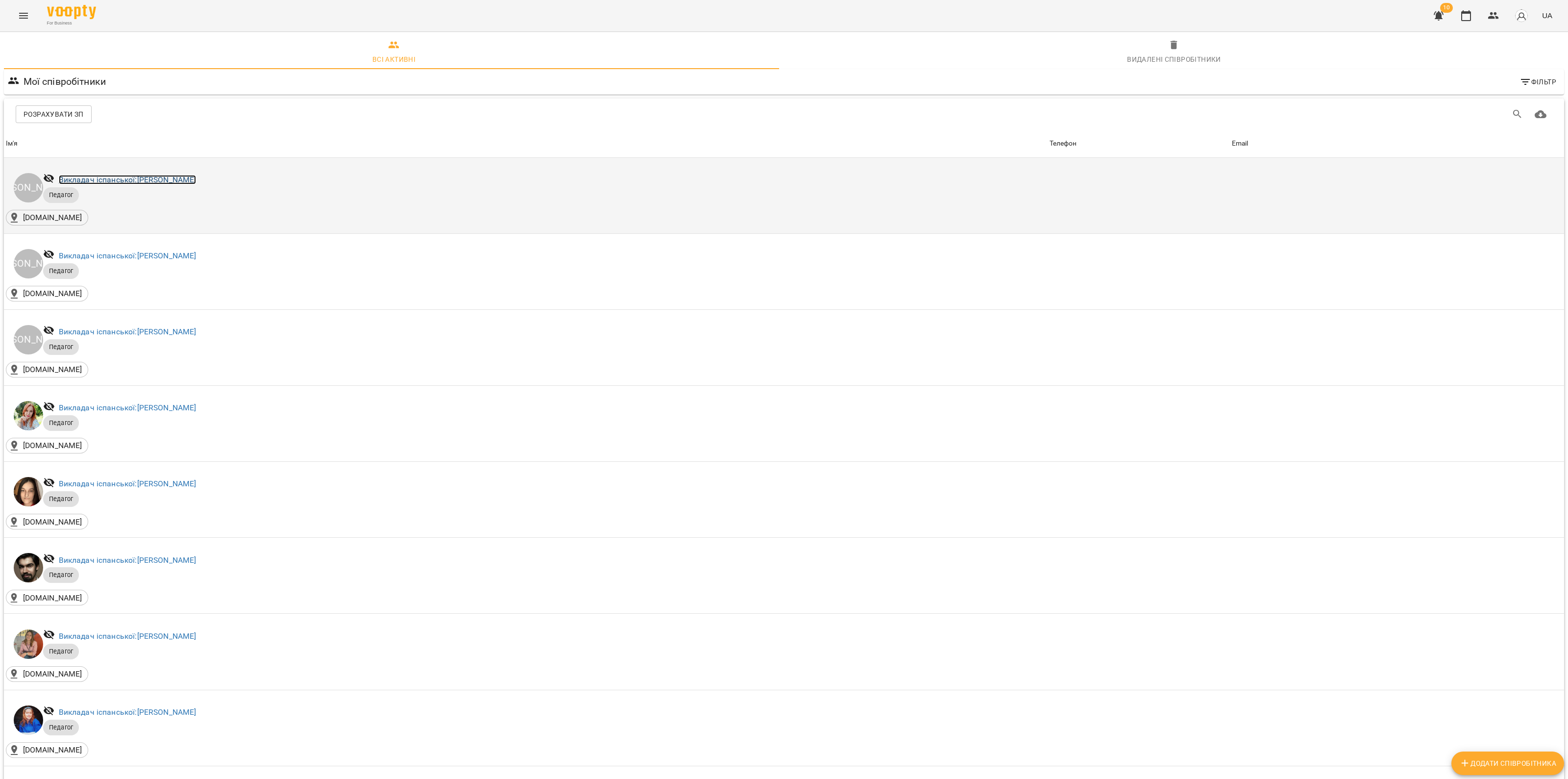
click at [138, 175] on link "Викладач іспанської: Єлізавета Машталір" at bounding box center [128, 179] width 138 height 9
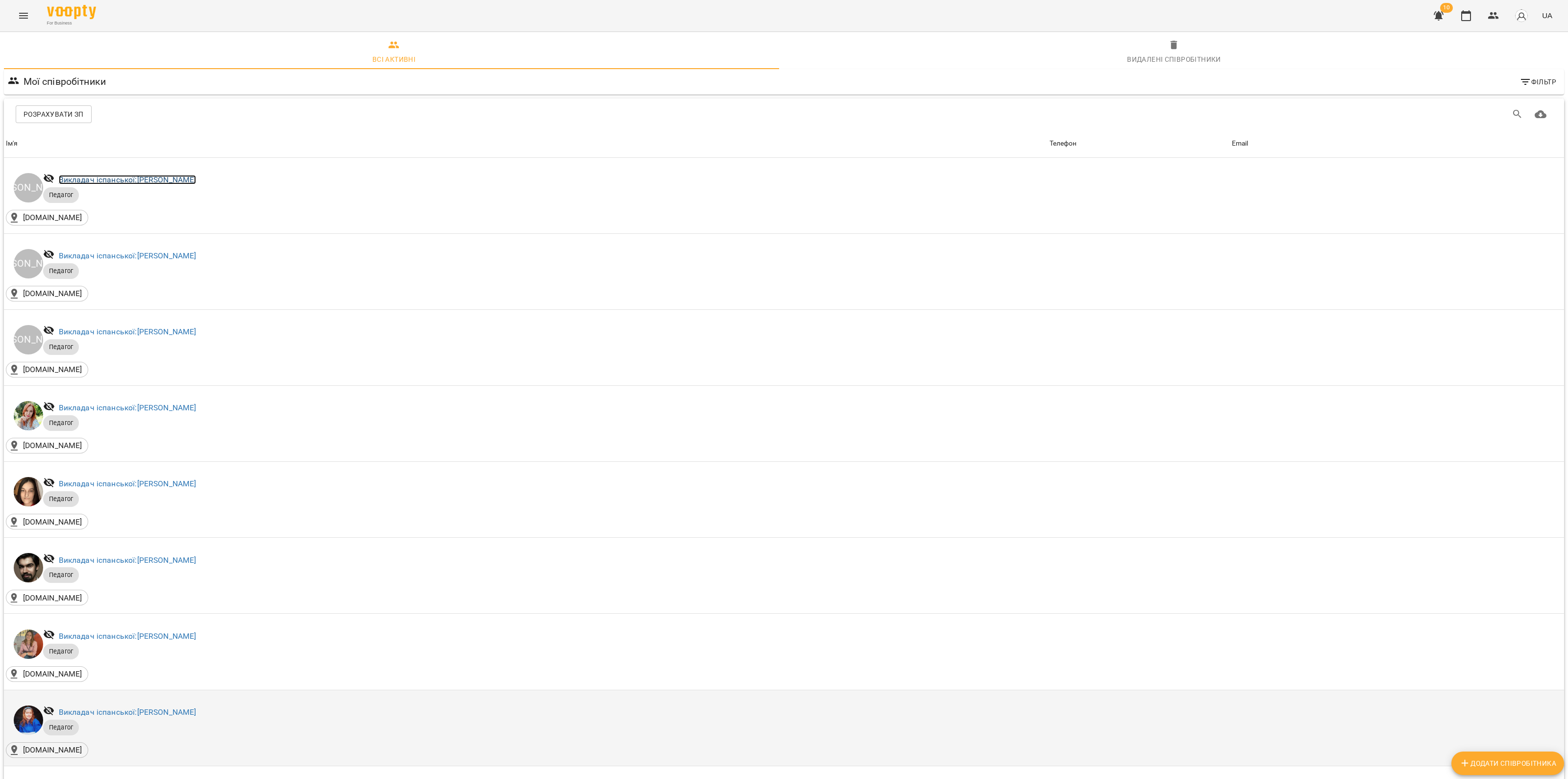
scroll to position [489, 0]
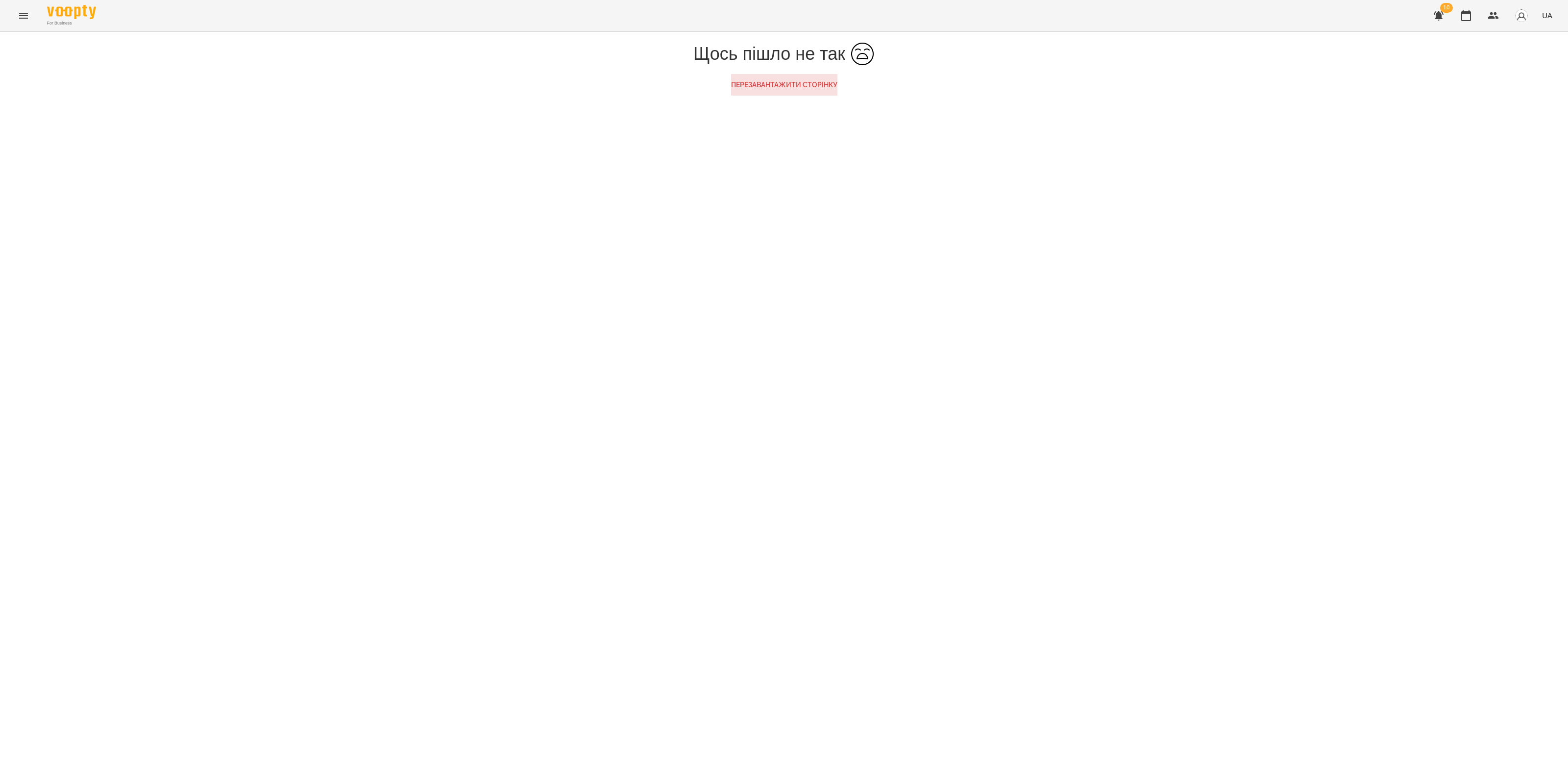
click at [818, 105] on div "Щось пішло не так Перезавантажити сторінку" at bounding box center [784, 69] width 1568 height 74
click at [812, 95] on button "Перезавантажити сторінку" at bounding box center [785, 85] width 107 height 21
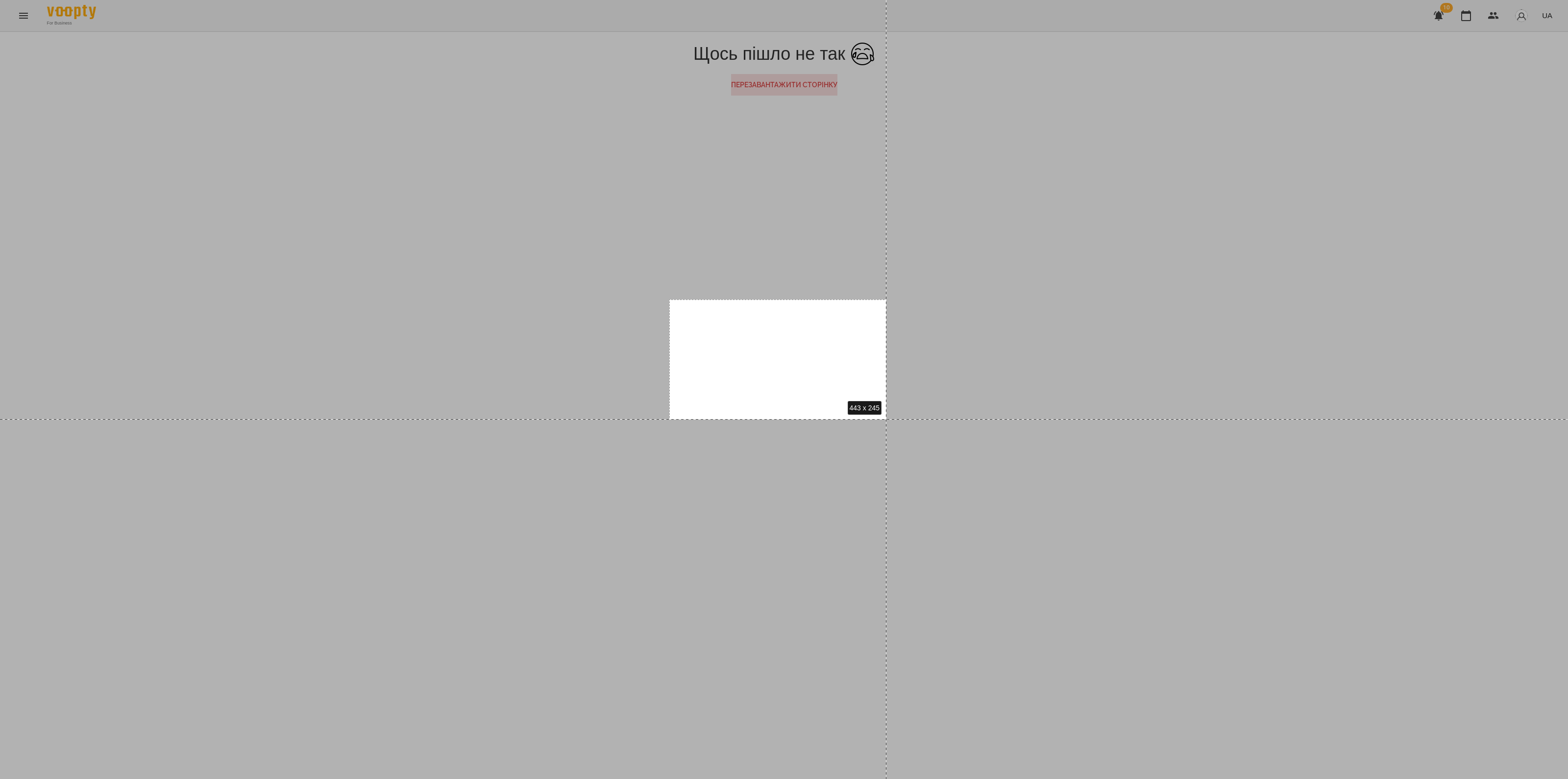
drag, startPoint x: 669, startPoint y: 300, endPoint x: 887, endPoint y: 419, distance: 248.4
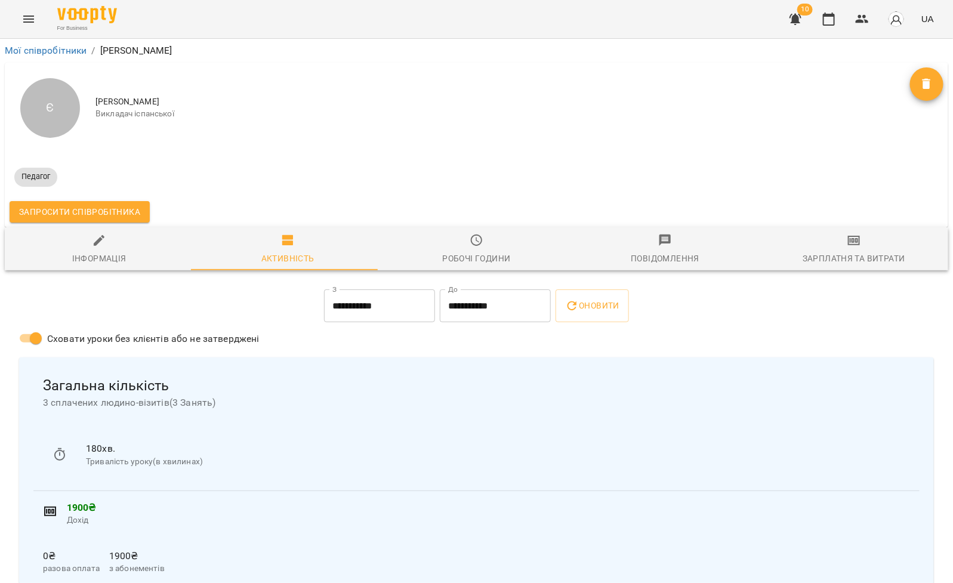
click at [824, 255] on div "Зарплатня та Витрати" at bounding box center [854, 258] width 103 height 14
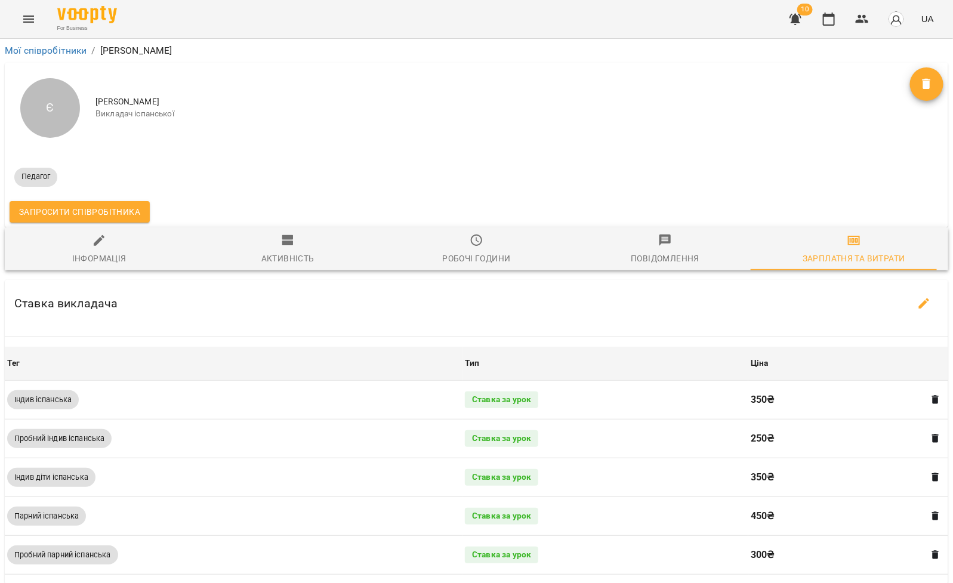
click at [103, 257] on div "Інформація" at bounding box center [99, 258] width 54 height 14
select select "**"
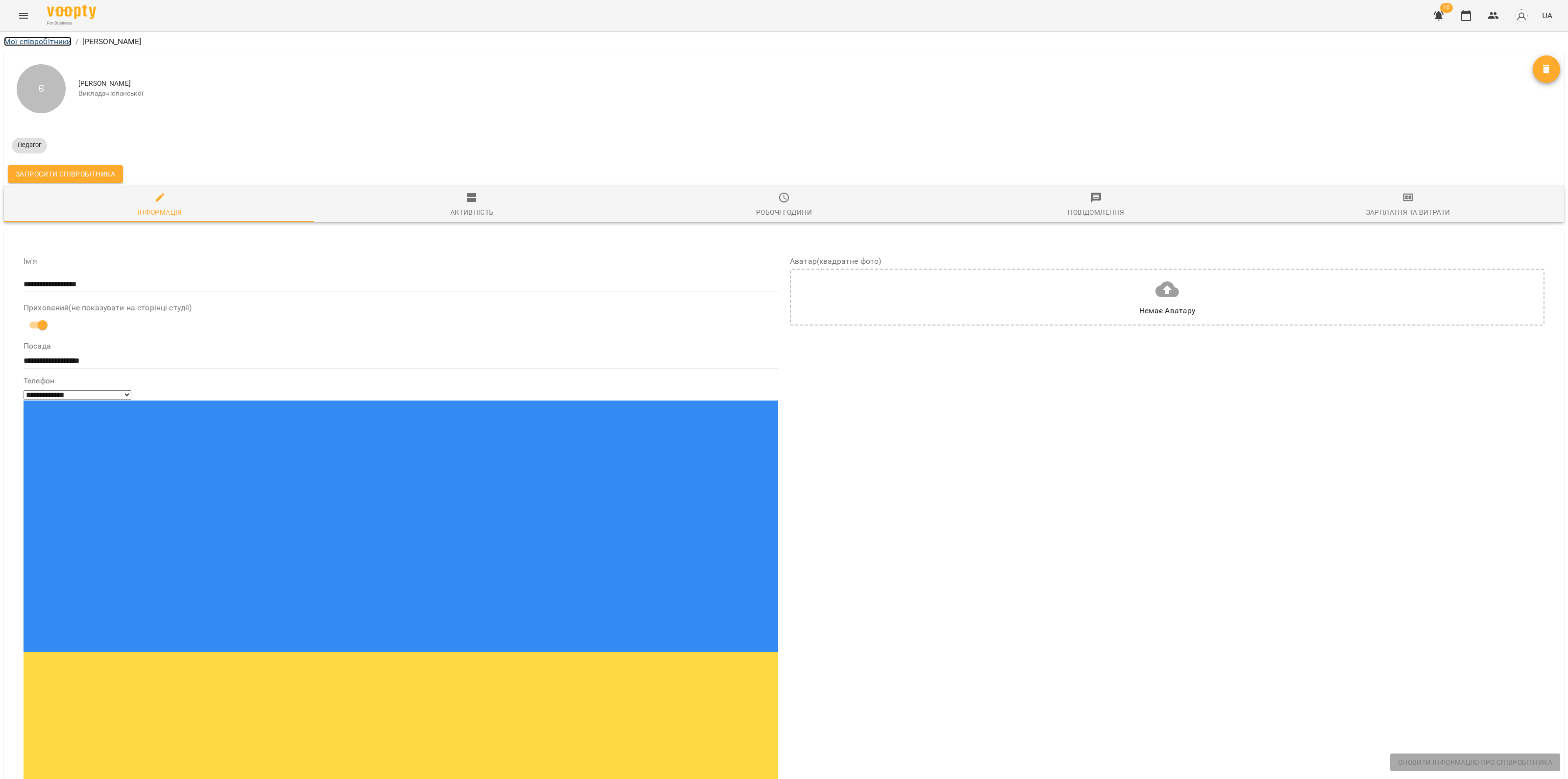
click at [39, 37] on link "Мої співробітники" at bounding box center [38, 41] width 67 height 9
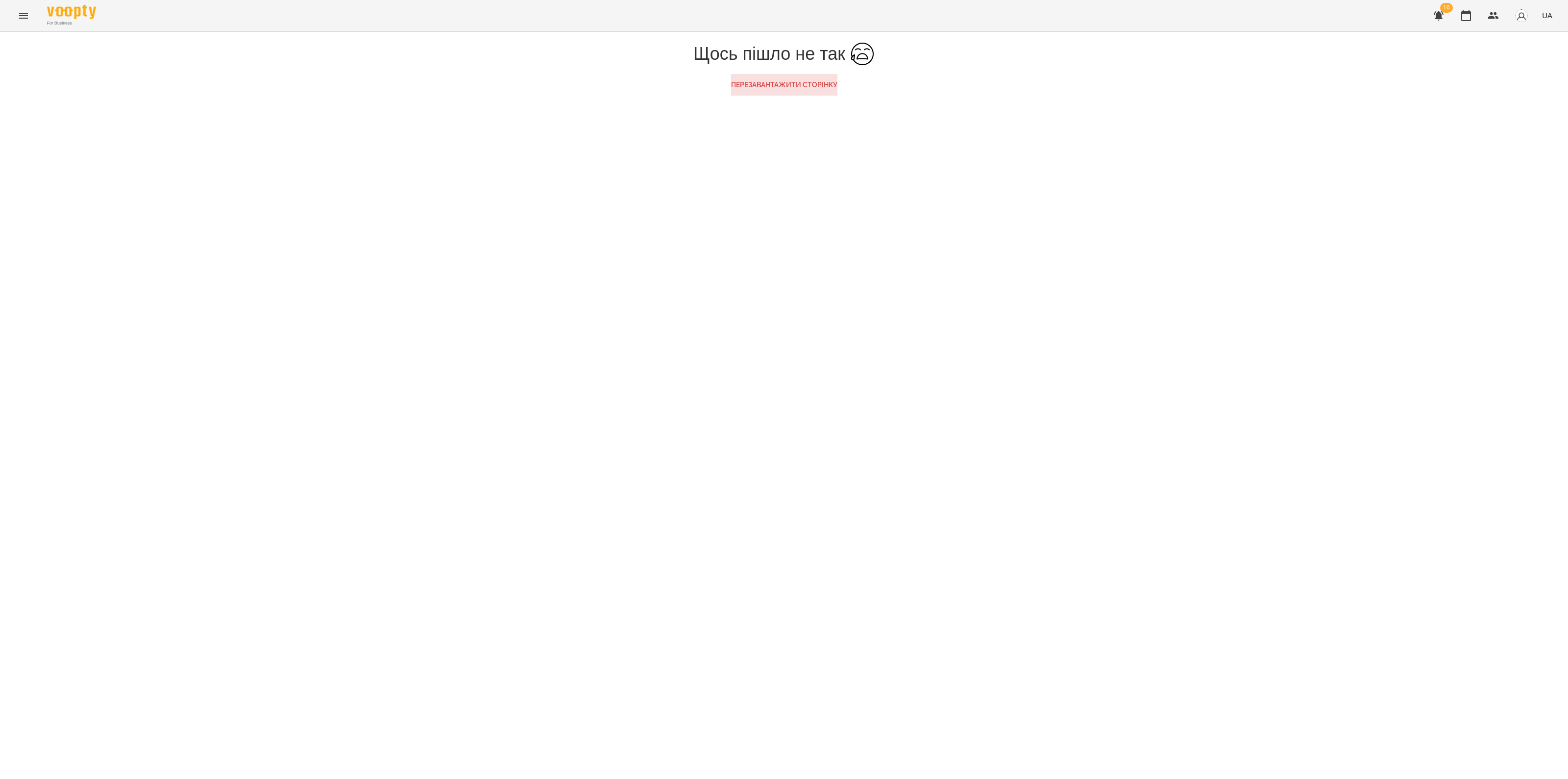
click at [812, 95] on button "Перезавантажити сторінку" at bounding box center [785, 85] width 107 height 21
click at [812, 54] on div at bounding box center [784, 43] width 1568 height 22
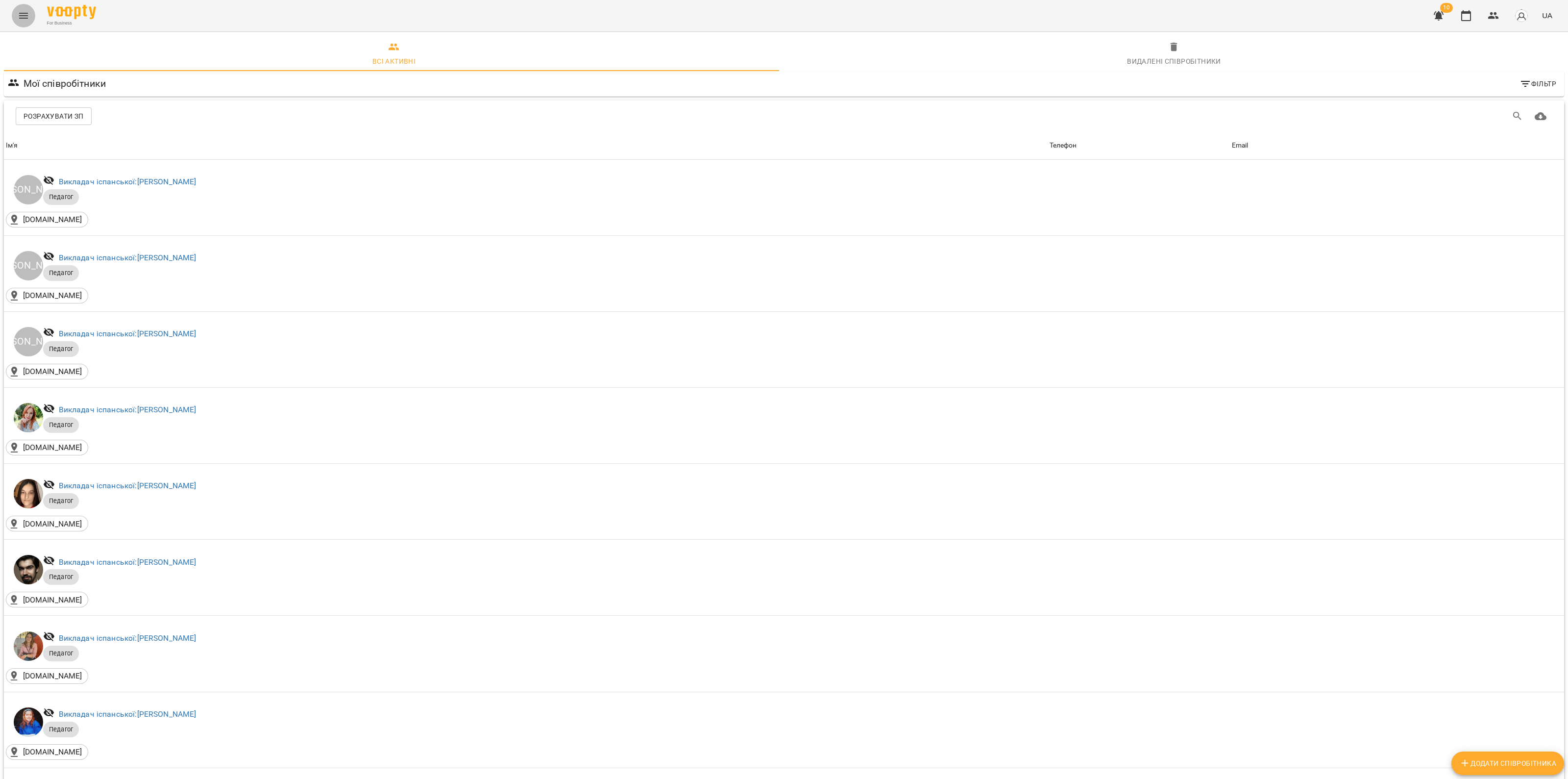
click at [25, 26] on button "Menu" at bounding box center [23, 16] width 24 height 24
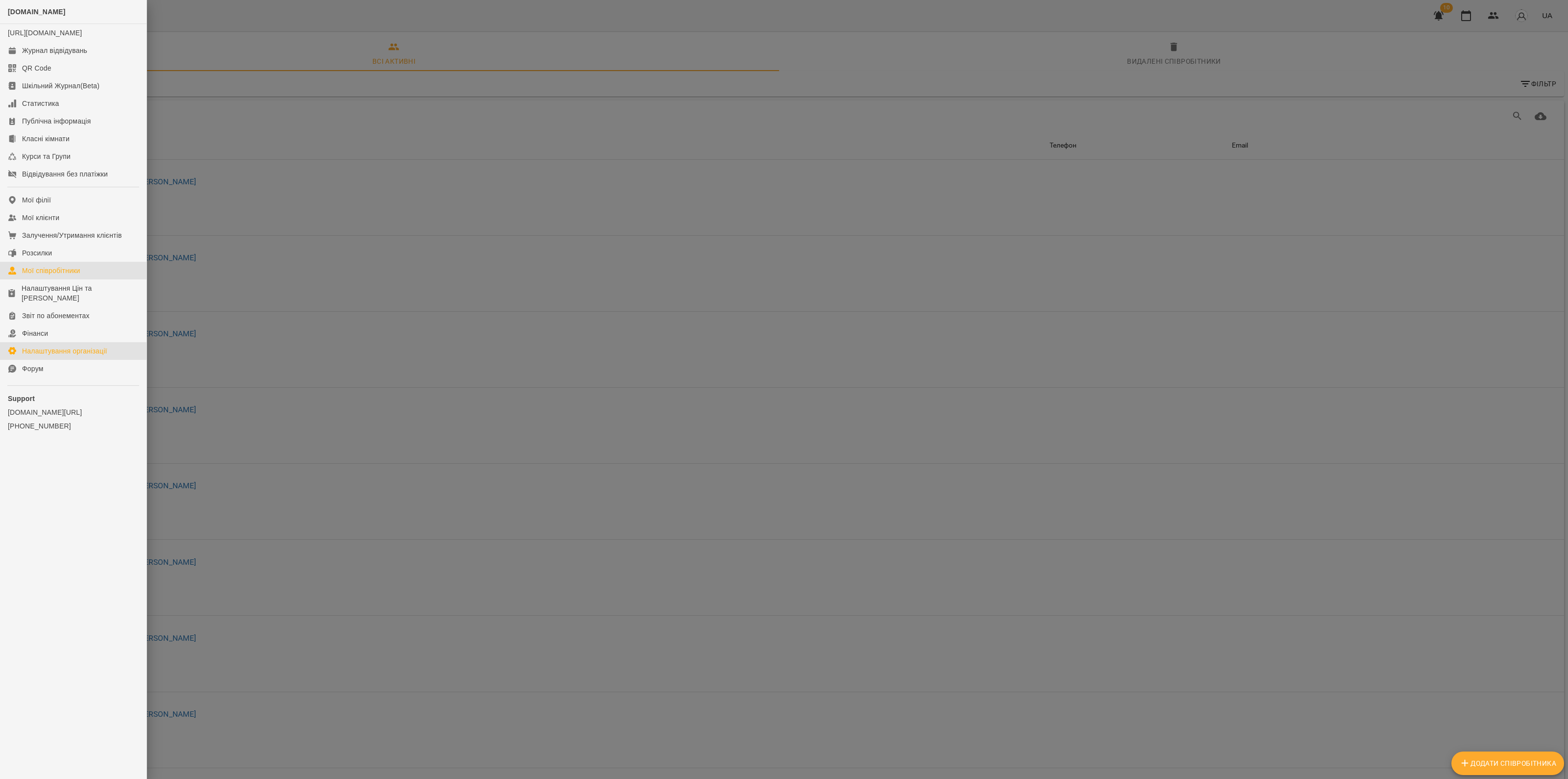
click at [77, 351] on div "Налаштування організації" at bounding box center [65, 351] width 85 height 10
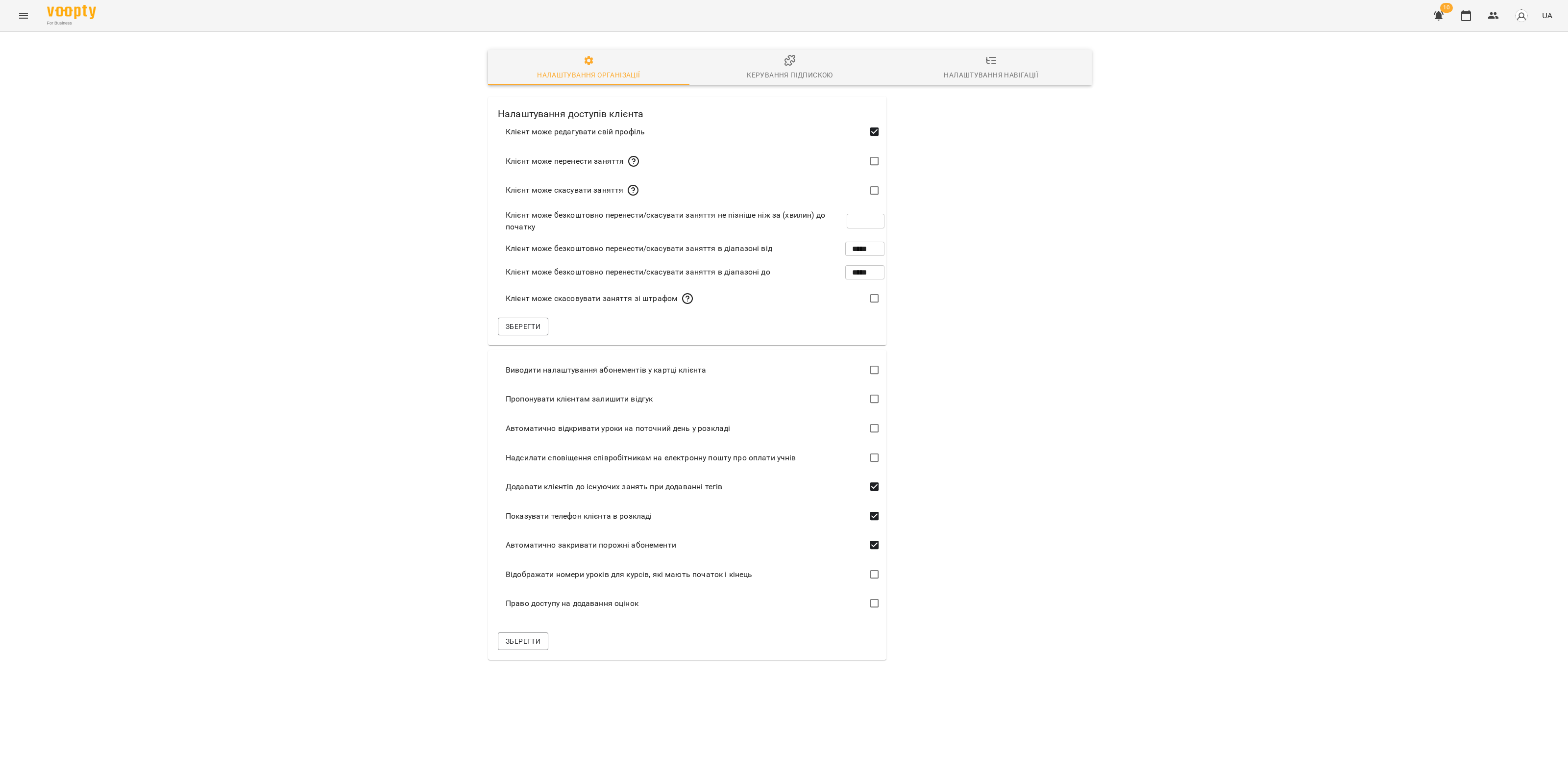
click at [795, 70] on div "Керування підпискою" at bounding box center [790, 75] width 85 height 11
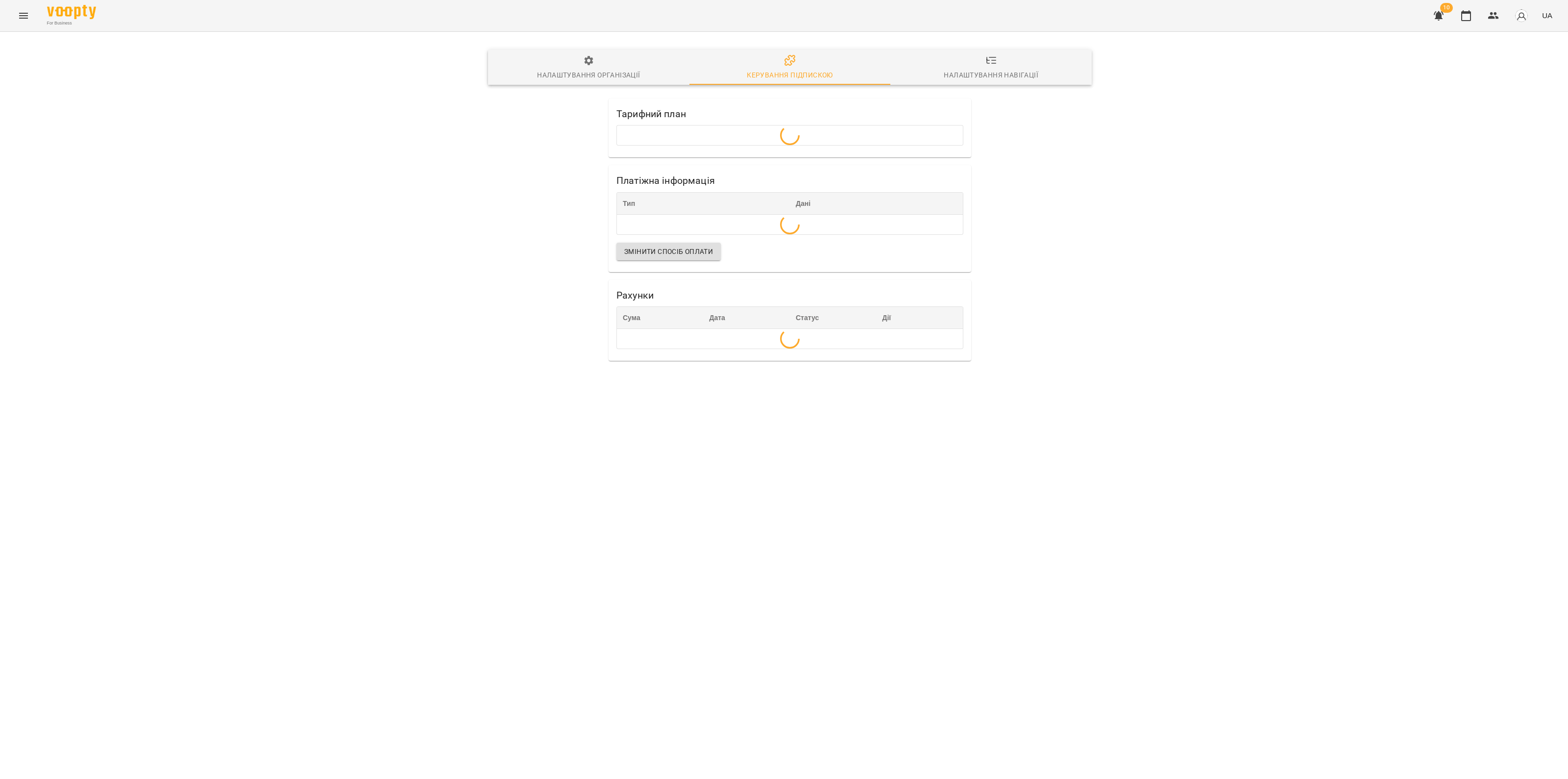
click at [979, 64] on span "Налаштування навігації" at bounding box center [991, 67] width 190 height 26
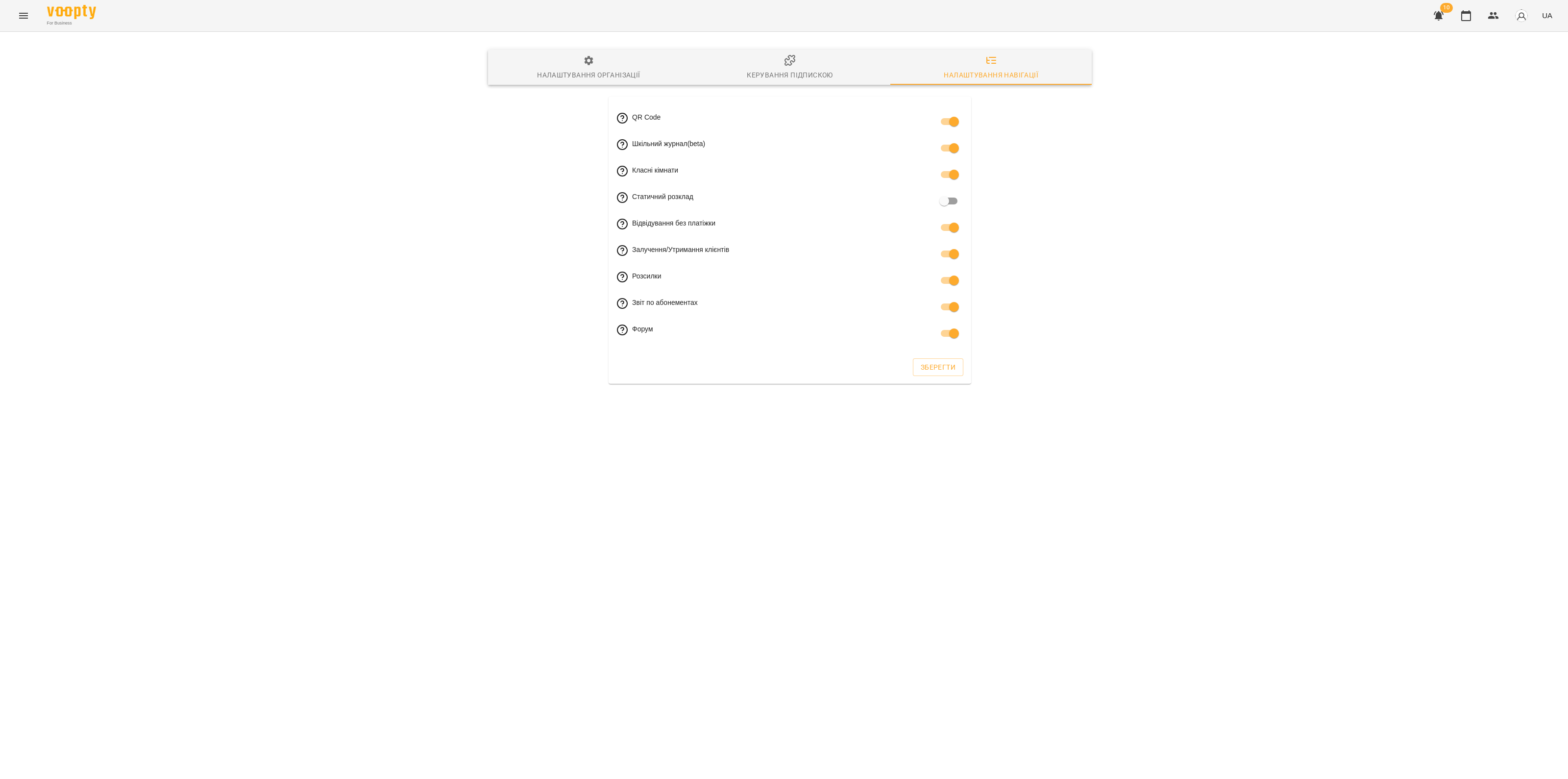
drag, startPoint x: 26, startPoint y: 2, endPoint x: 26, endPoint y: 9, distance: 7.0
click at [26, 3] on div "For Business 10 UA" at bounding box center [784, 16] width 1568 height 31
click at [27, 14] on icon "Menu" at bounding box center [23, 16] width 11 height 11
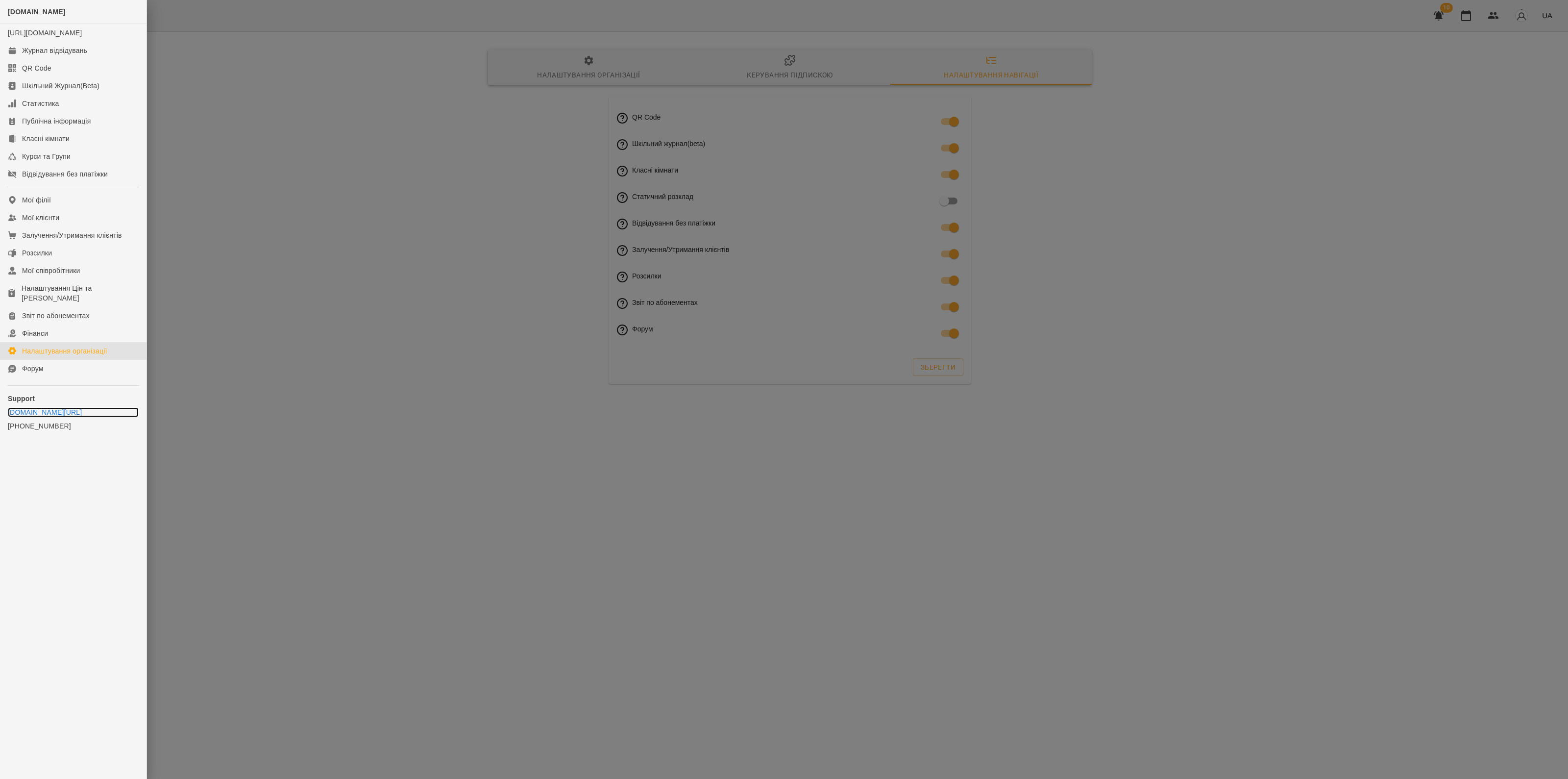
click at [47, 416] on link "[DOMAIN_NAME][URL]" at bounding box center [73, 412] width 131 height 10
click at [989, 635] on div at bounding box center [784, 389] width 1568 height 779
